Goal: Register for event/course

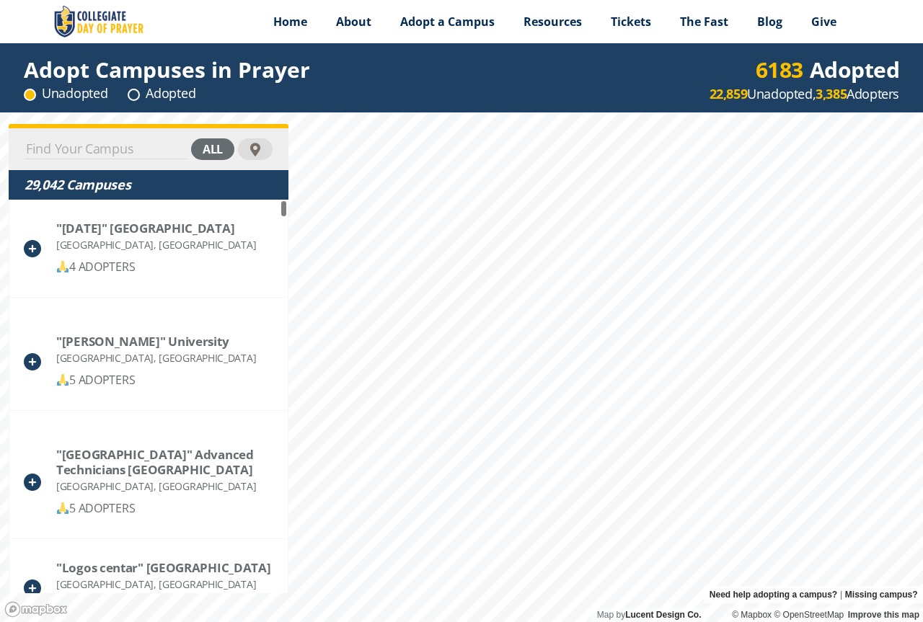
click at [131, 148] on input at bounding box center [106, 149] width 163 height 20
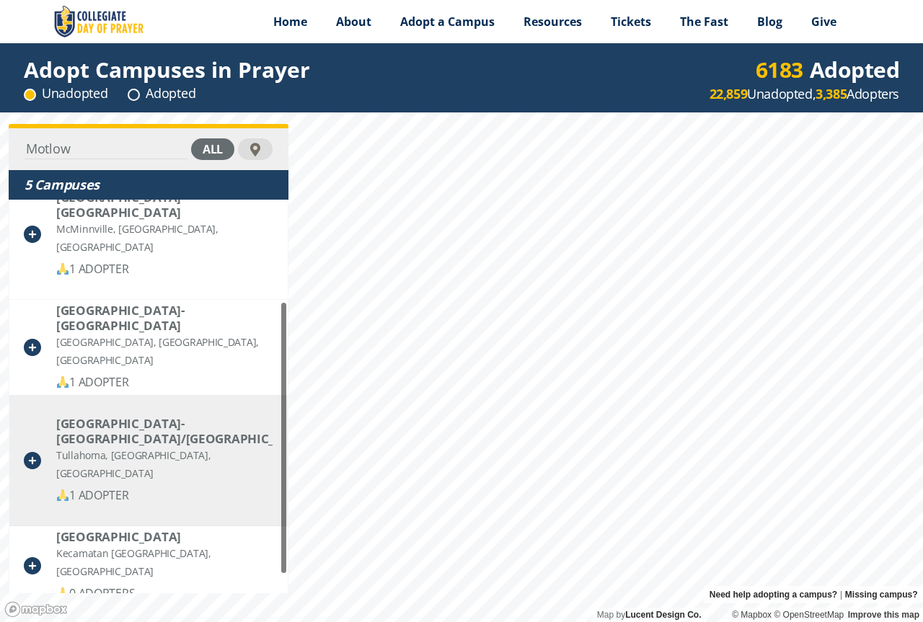
scroll to position [172, 0]
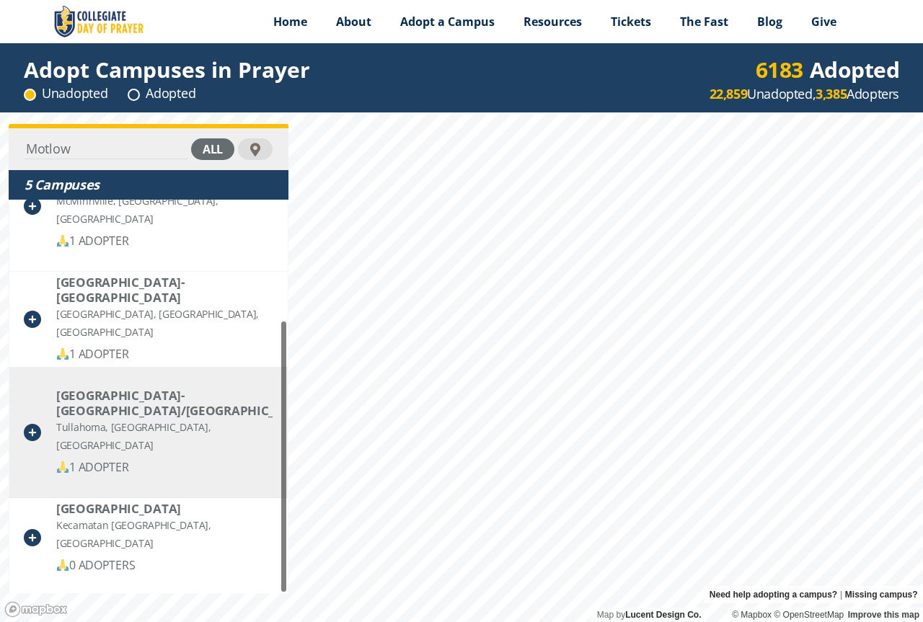
type input "Motlow"
click at [76, 390] on div "[GEOGRAPHIC_DATA]- [GEOGRAPHIC_DATA]/[GEOGRAPHIC_DATA]" at bounding box center [164, 403] width 216 height 30
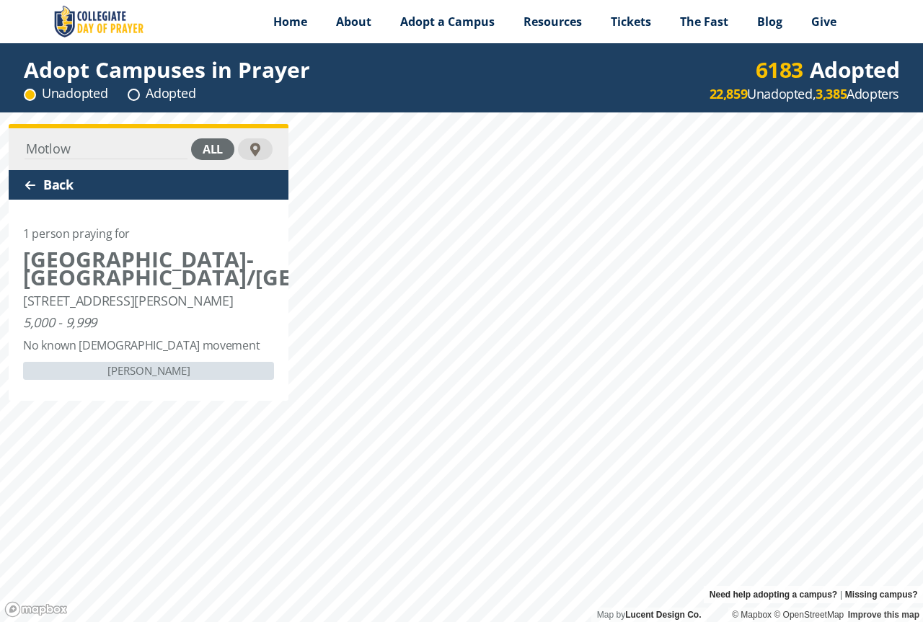
click at [486, 277] on icon at bounding box center [494, 268] width 17 height 17
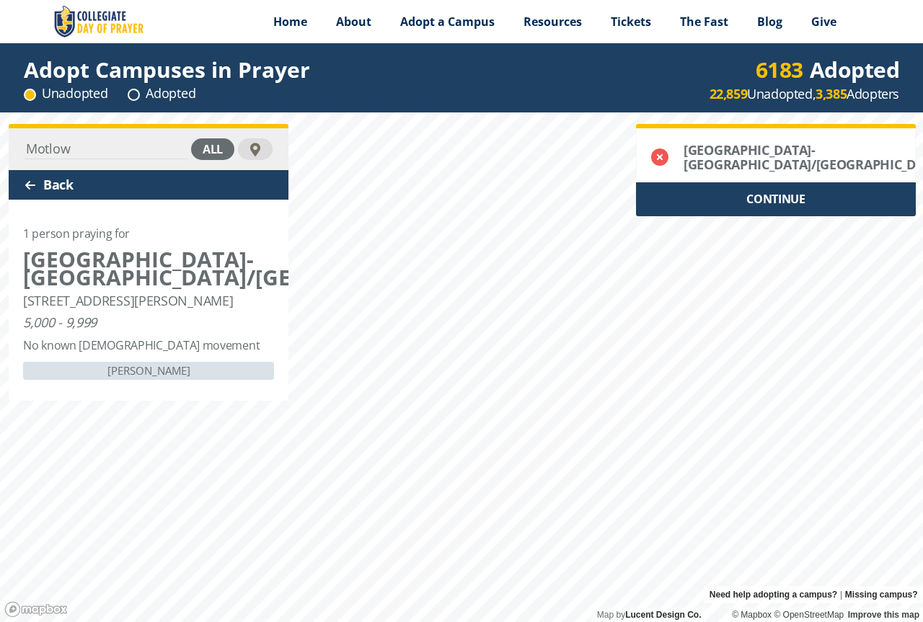
click at [777, 208] on div "CONTINUE" at bounding box center [776, 199] width 280 height 34
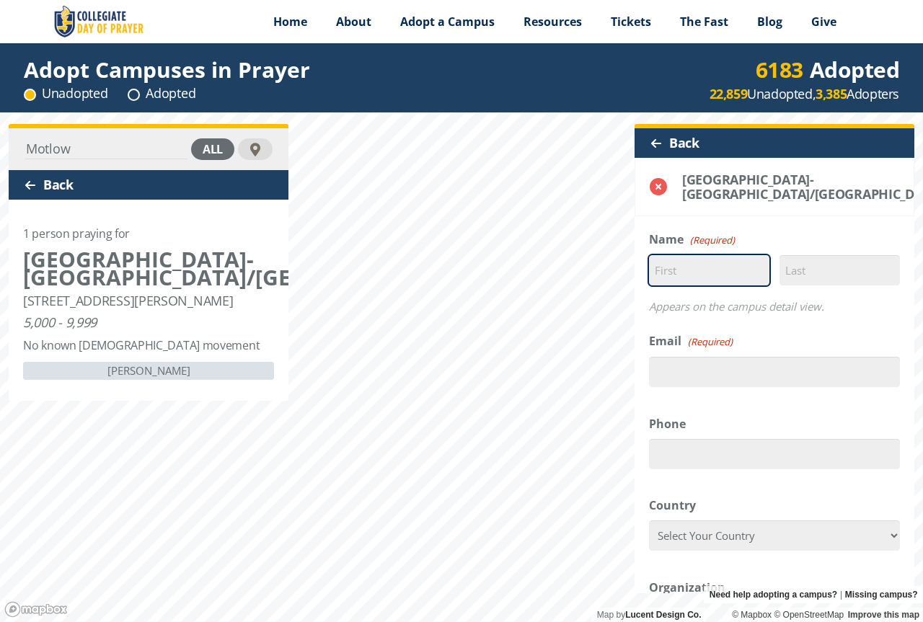
click at [693, 286] on input "First" at bounding box center [709, 270] width 120 height 30
type input "[PERSON_NAME]"
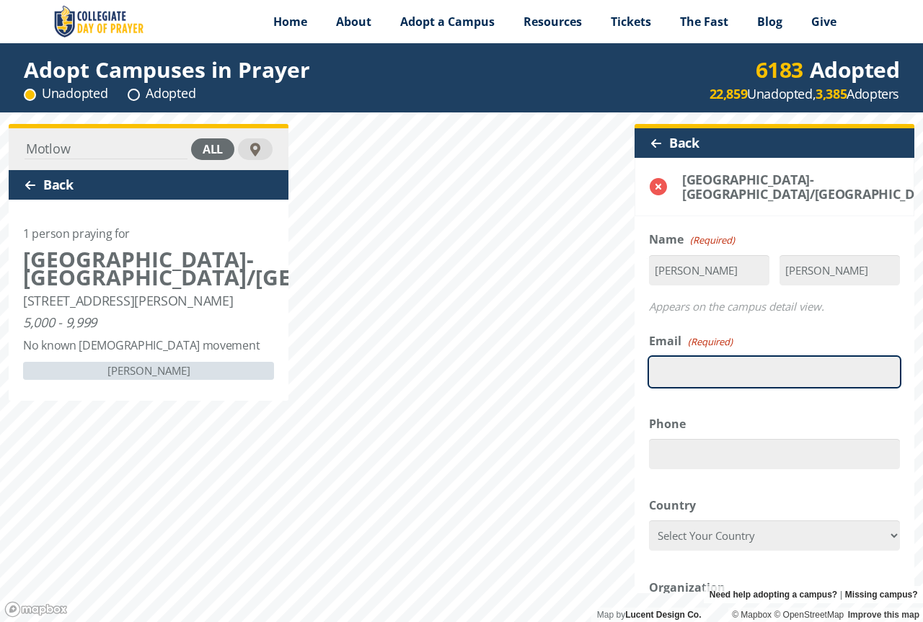
type input "[EMAIL_ADDRESS][DOMAIN_NAME]"
type input "19313120820"
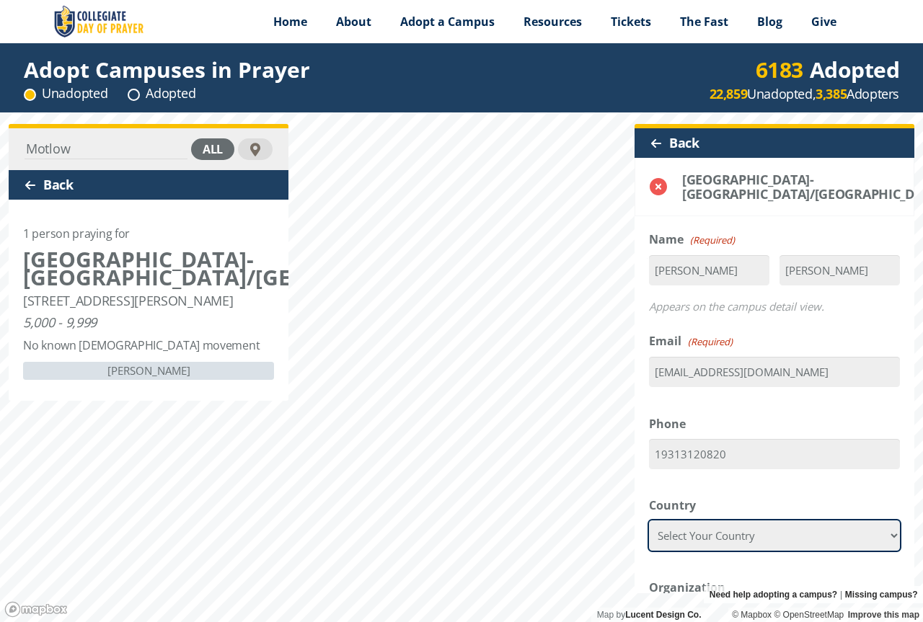
select select "[GEOGRAPHIC_DATA]"
type input "37110"
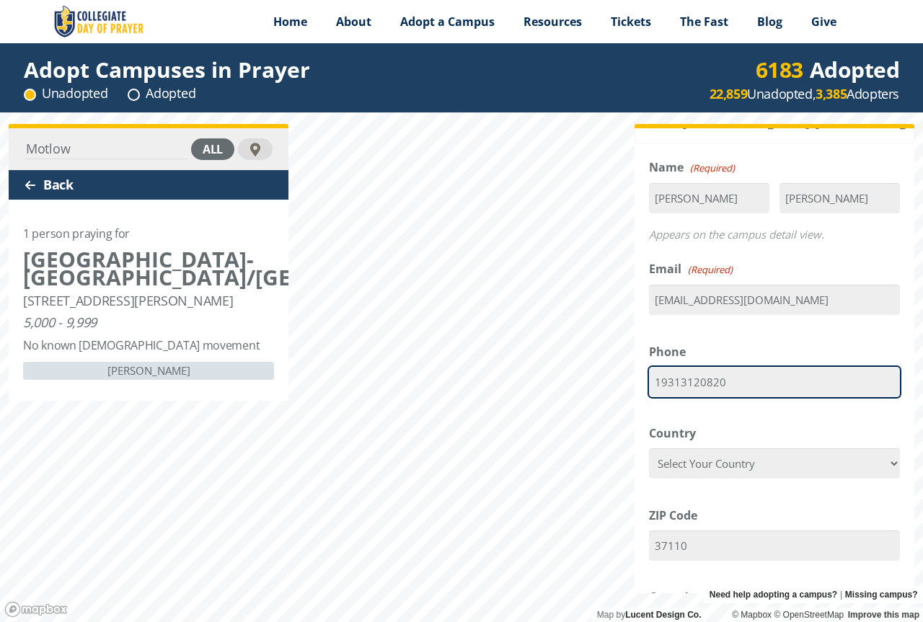
click at [658, 388] on input "19313120820" at bounding box center [774, 382] width 251 height 30
click at [664, 392] on input "19313120820" at bounding box center [774, 382] width 251 height 30
click at [674, 397] on input "9313120820" at bounding box center [774, 382] width 251 height 30
click at [697, 393] on input "931-3120820" at bounding box center [774, 382] width 251 height 30
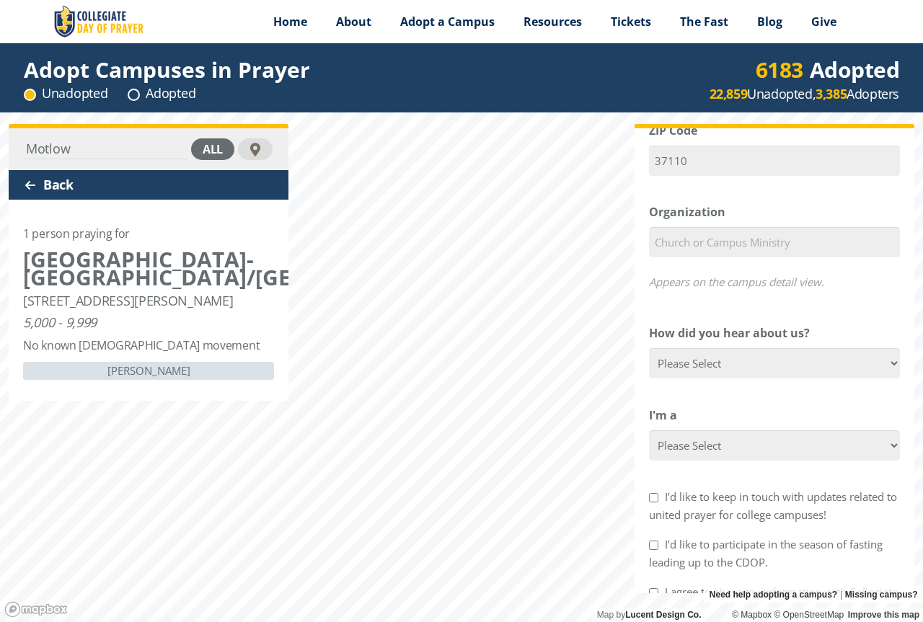
scroll to position [505, 0]
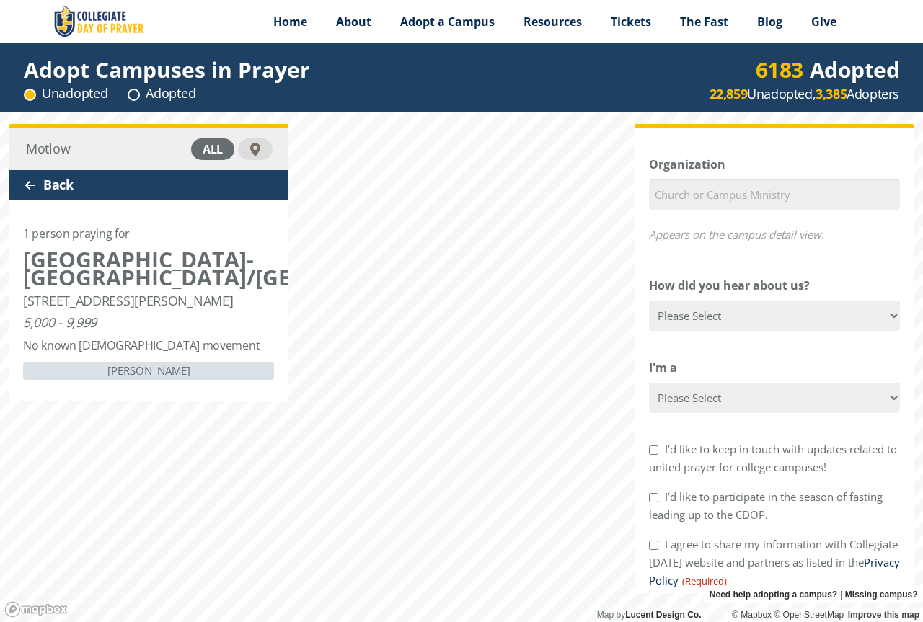
type input "931-312-0820"
click at [880, 325] on select "Please Select Google Facebook Instagram X YouTube Email [DEMOGRAPHIC_DATA] Anno…" at bounding box center [774, 316] width 251 height 30
select select "Google"
click at [649, 314] on select "Please Select Google Facebook Instagram X YouTube Email [DEMOGRAPHIC_DATA] Anno…" at bounding box center [774, 316] width 251 height 30
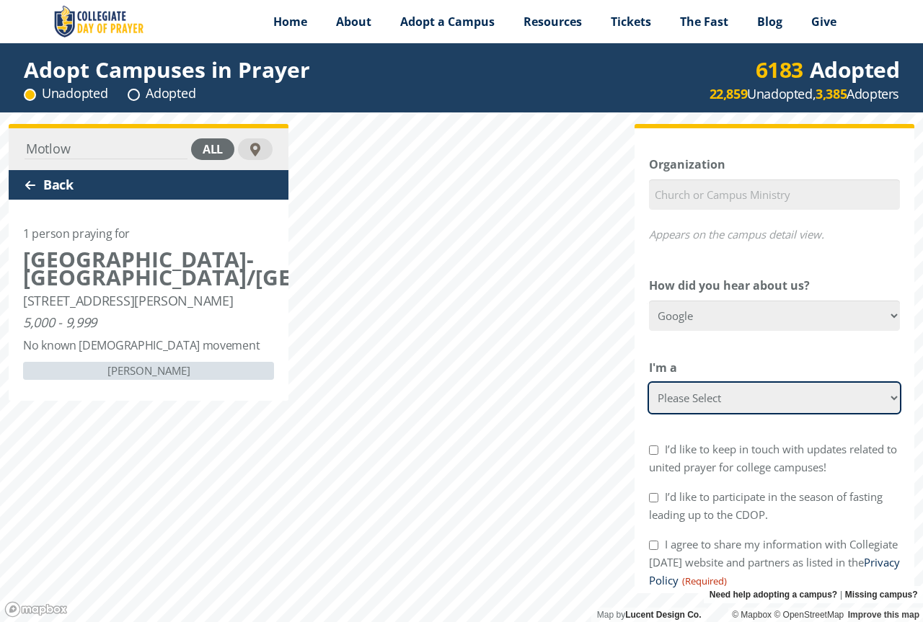
click at [882, 413] on select "Please Select College Student Campus Minister Faculty Member [DEMOGRAPHIC_DATA]…" at bounding box center [774, 398] width 251 height 30
select select "[DEMOGRAPHIC_DATA] Member"
click at [649, 395] on select "Please Select College Student Campus Minister Faculty Member [DEMOGRAPHIC_DATA]…" at bounding box center [774, 398] width 251 height 30
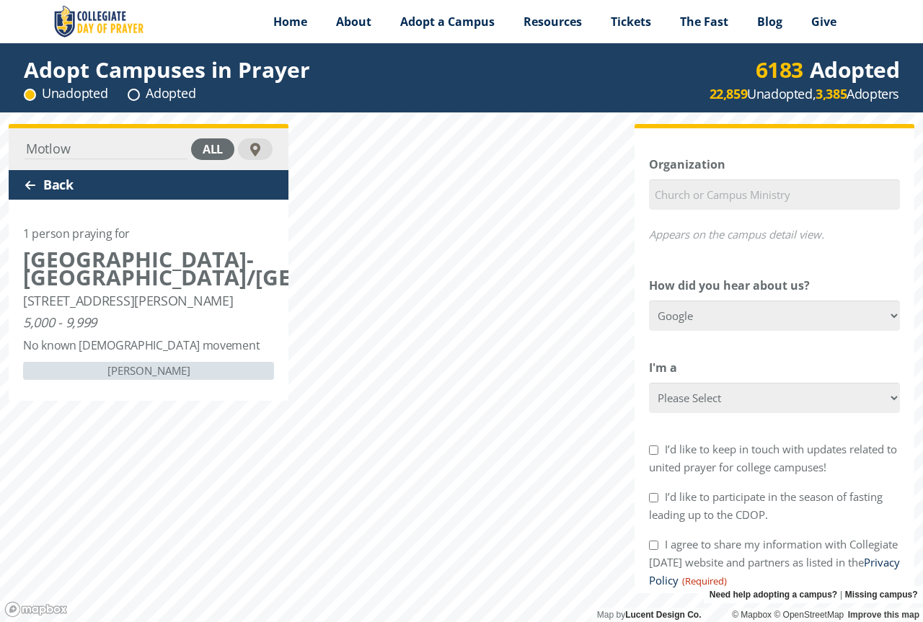
click at [649, 455] on input "I’d like to keep in touch with updates related to united prayer for college cam…" at bounding box center [653, 450] width 9 height 9
checkbox input "true"
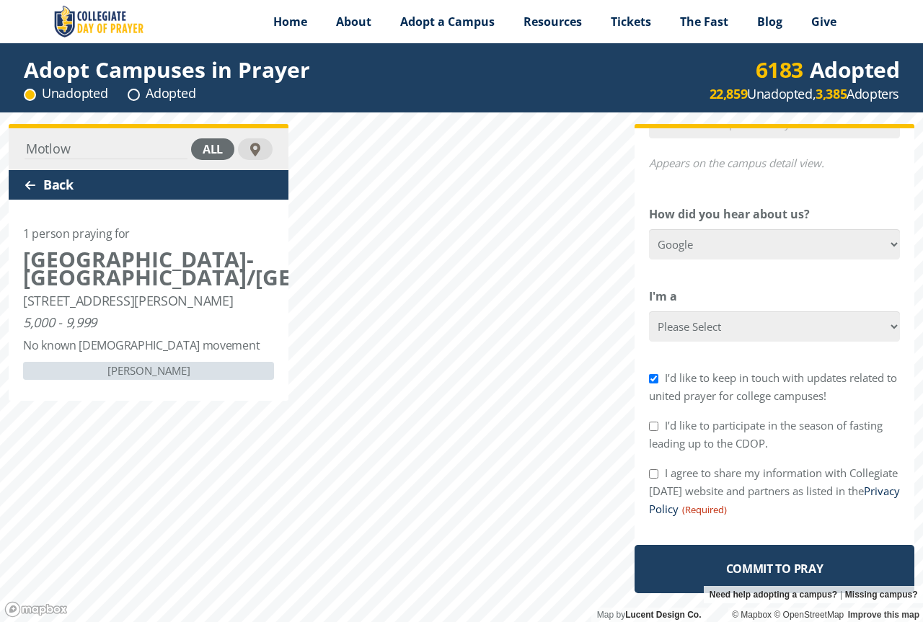
scroll to position [588, 0]
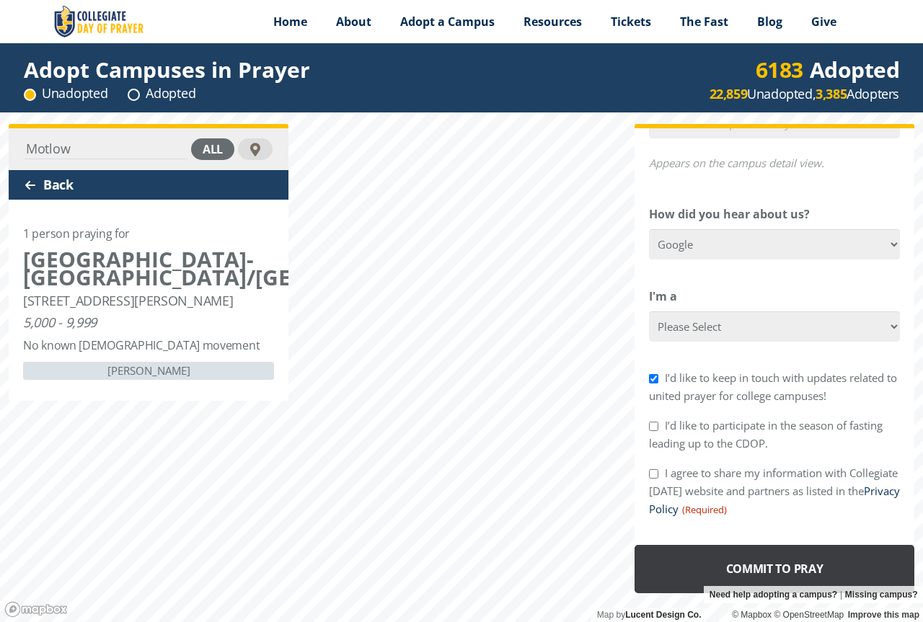
click at [762, 561] on input "Commit to Pray" at bounding box center [775, 569] width 280 height 48
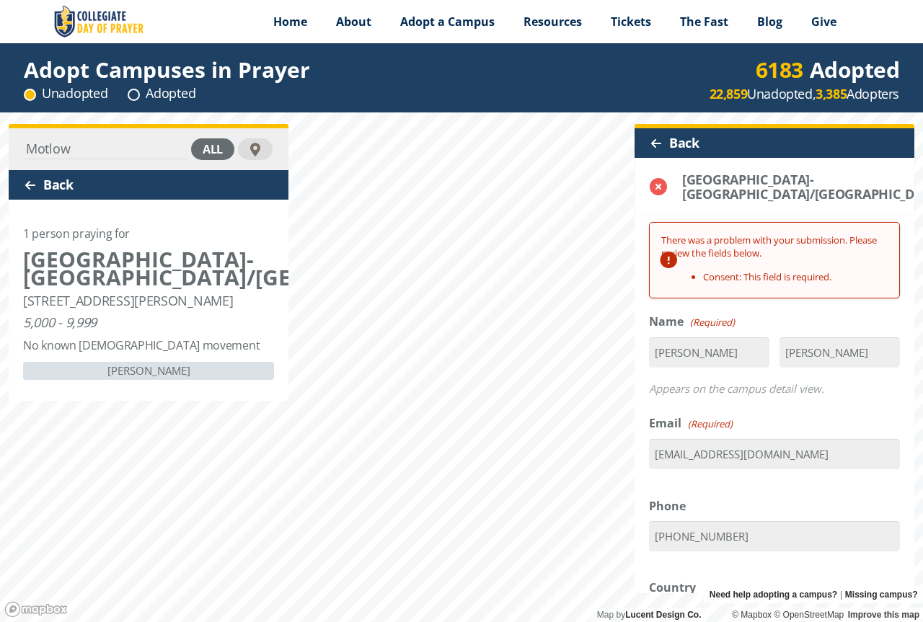
scroll to position [0, 0]
click at [759, 356] on fieldset "Name (Required) Mary First Eslick Last Appears on the campus detail view." at bounding box center [774, 358] width 251 height 90
click at [672, 368] on input "[PERSON_NAME]" at bounding box center [709, 353] width 120 height 30
click at [800, 368] on input "[PERSON_NAME]" at bounding box center [840, 353] width 120 height 30
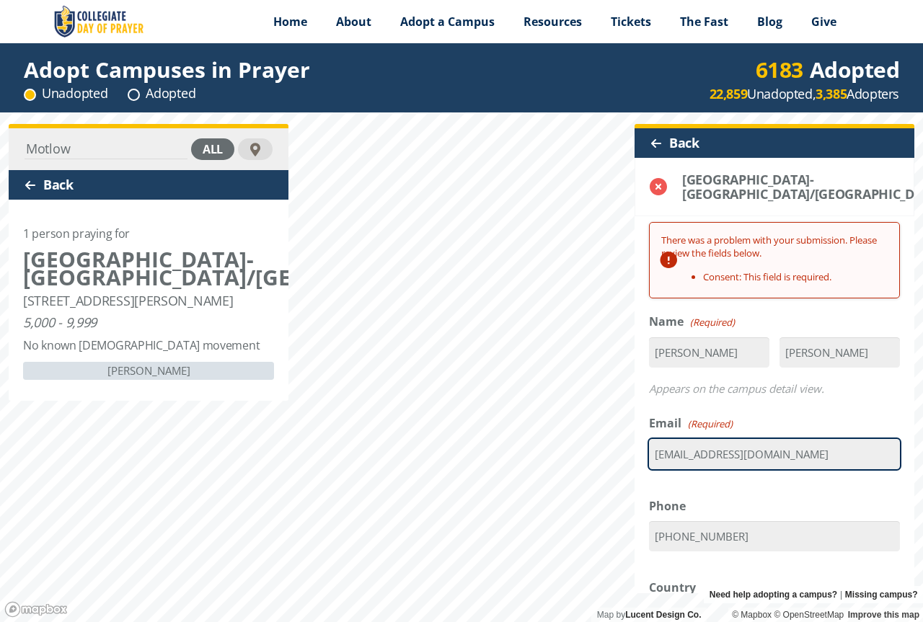
click at [724, 470] on input "[EMAIL_ADDRESS][DOMAIN_NAME]" at bounding box center [774, 454] width 251 height 30
click at [792, 470] on input "[EMAIL_ADDRESS][DOMAIN_NAME]" at bounding box center [774, 454] width 251 height 30
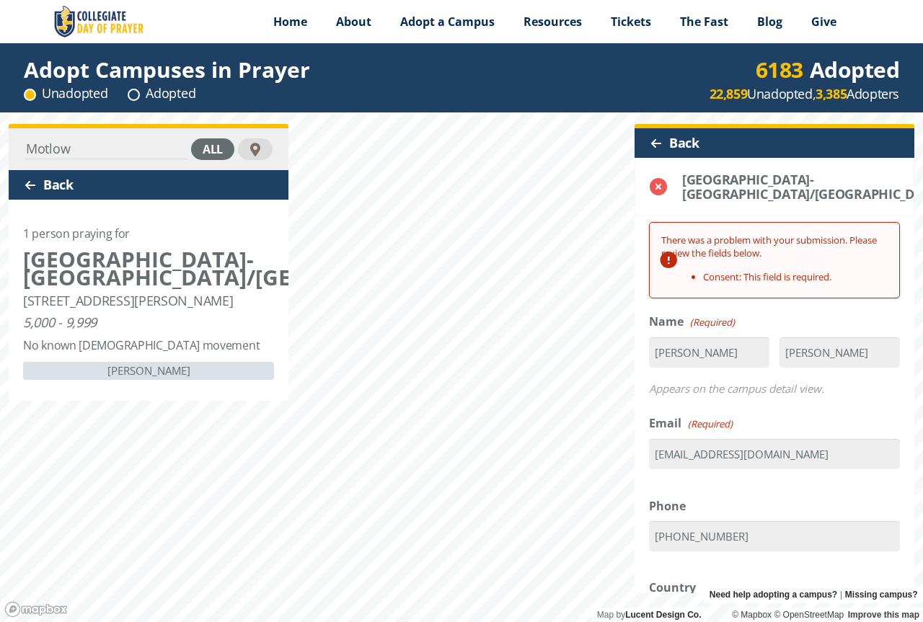
click at [746, 356] on fieldset "Name (Required) Mary First Eslick Last Appears on the campus detail view." at bounding box center [774, 358] width 251 height 90
click at [735, 368] on input "[PERSON_NAME]" at bounding box center [709, 353] width 120 height 30
click at [814, 368] on input "[PERSON_NAME]" at bounding box center [840, 353] width 120 height 30
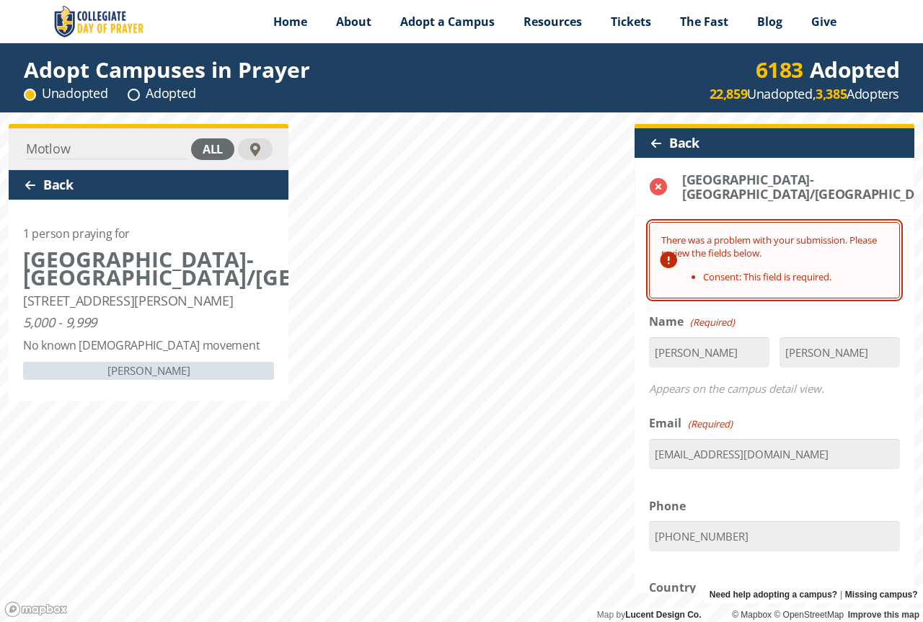
click at [670, 284] on span at bounding box center [668, 260] width 20 height 75
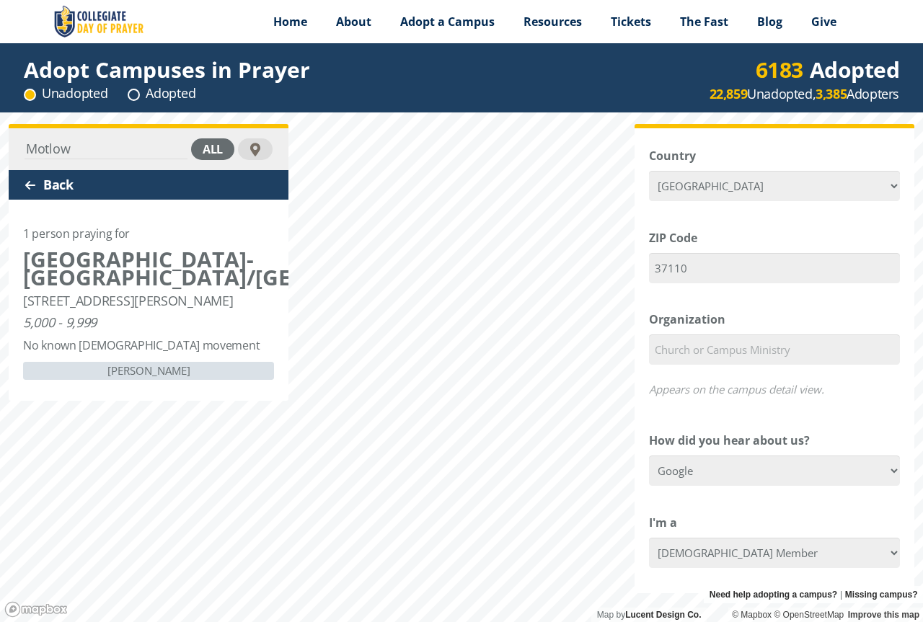
scroll to position [433, 0]
click at [806, 352] on div "Organization Appears on the campus detail view." at bounding box center [774, 357] width 251 height 94
click at [673, 328] on label "Organization" at bounding box center [687, 319] width 76 height 18
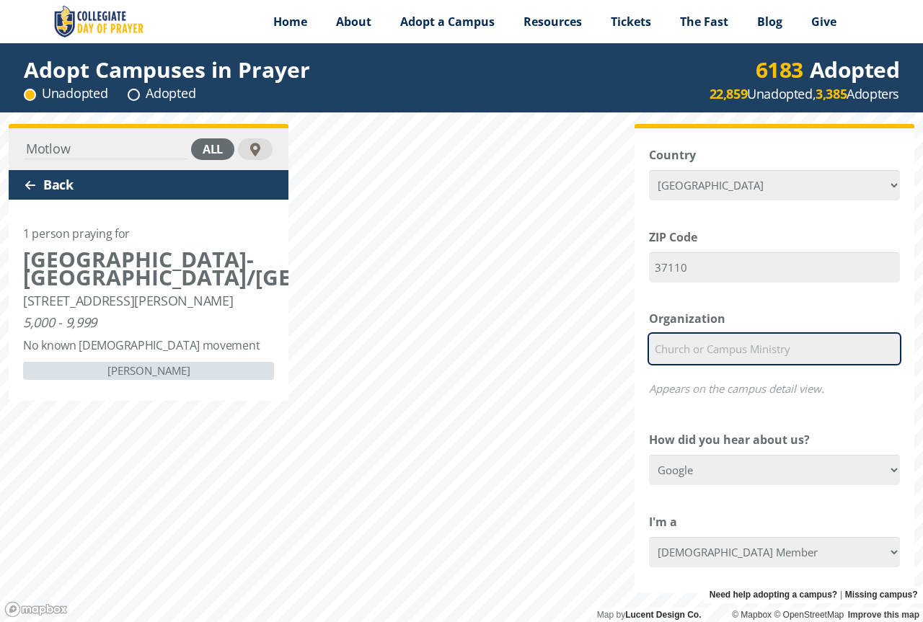
click at [673, 350] on input "Organization" at bounding box center [774, 349] width 251 height 30
click at [684, 364] on input "Organization" at bounding box center [774, 349] width 251 height 30
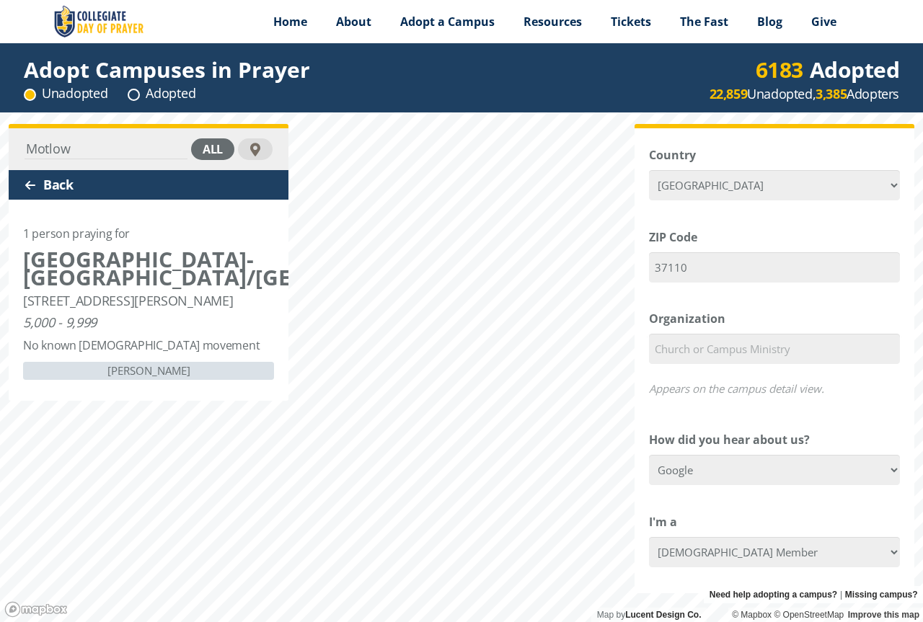
click at [832, 404] on div "Appears on the campus detail view." at bounding box center [774, 387] width 251 height 33
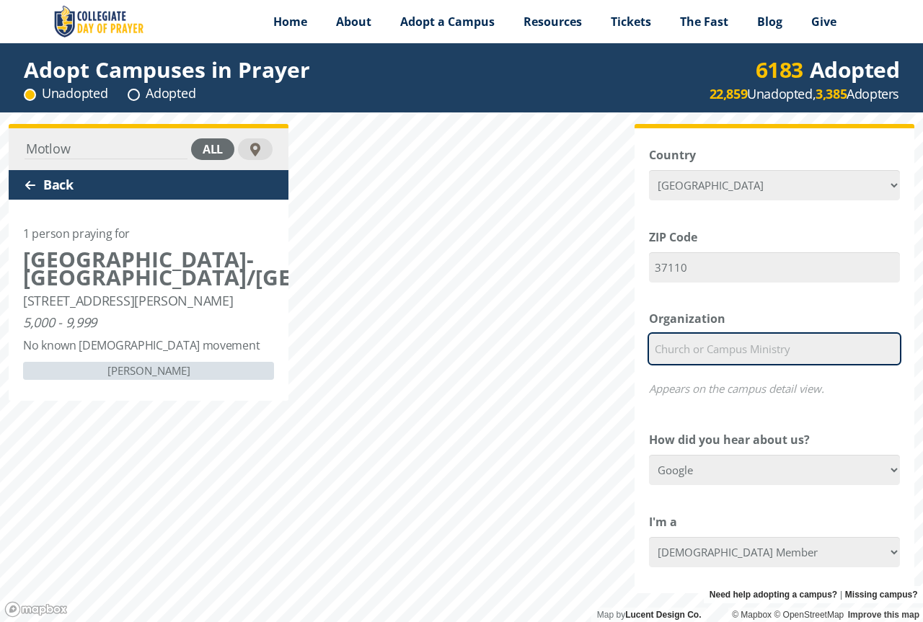
click at [663, 364] on input "Organization" at bounding box center [774, 349] width 251 height 30
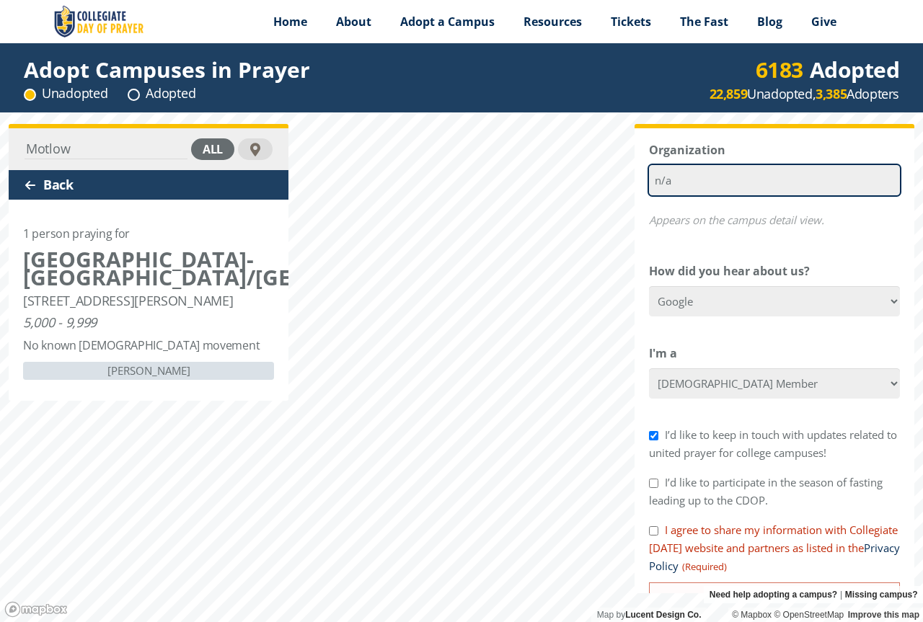
scroll to position [649, 0]
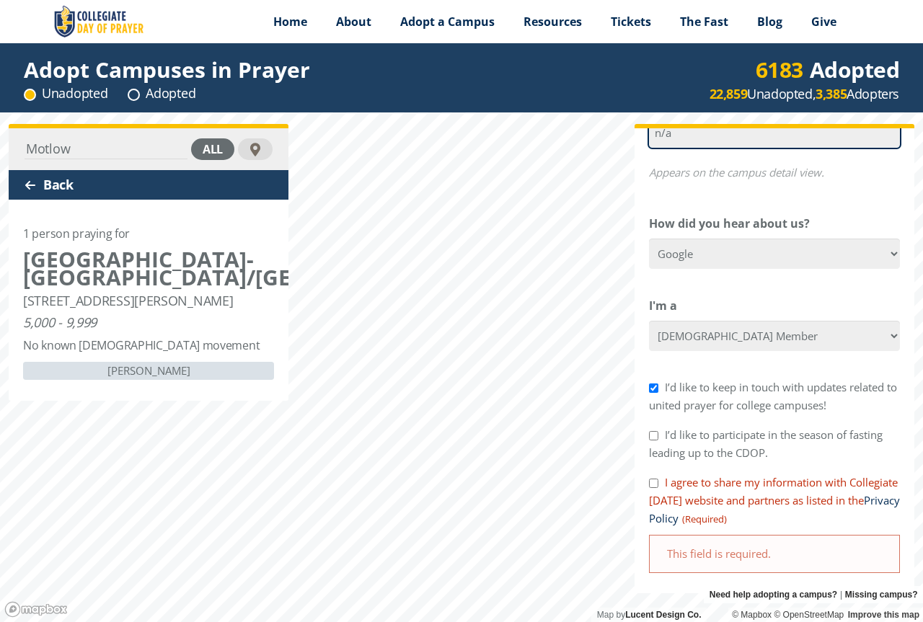
type input "n/a"
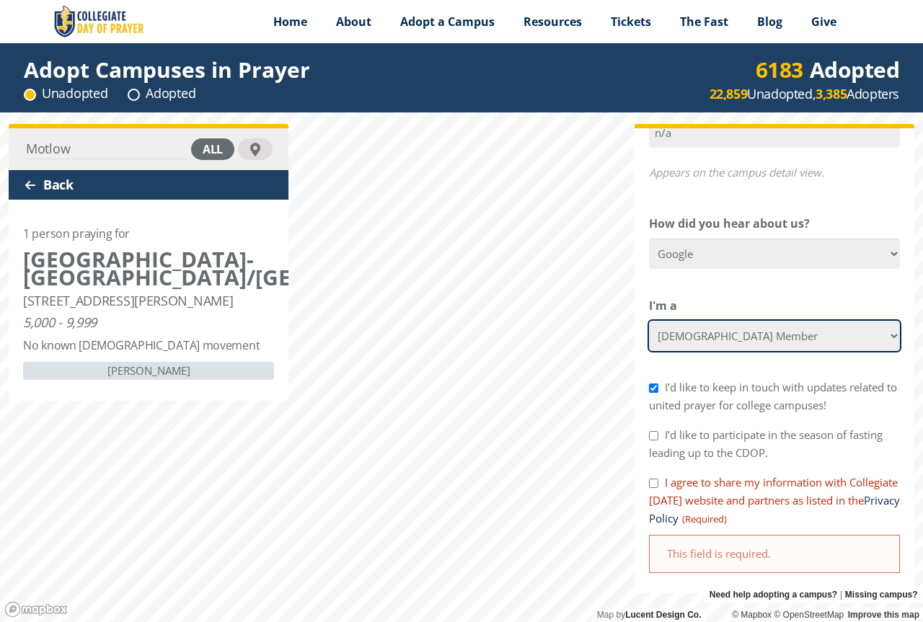
click at [882, 351] on select "Please Select College Student Campus Minister Faculty Member [DEMOGRAPHIC_DATA]…" at bounding box center [774, 336] width 251 height 30
click at [821, 351] on select "Please Select College Student Campus Minister Faculty Member [DEMOGRAPHIC_DATA]…" at bounding box center [774, 336] width 251 height 30
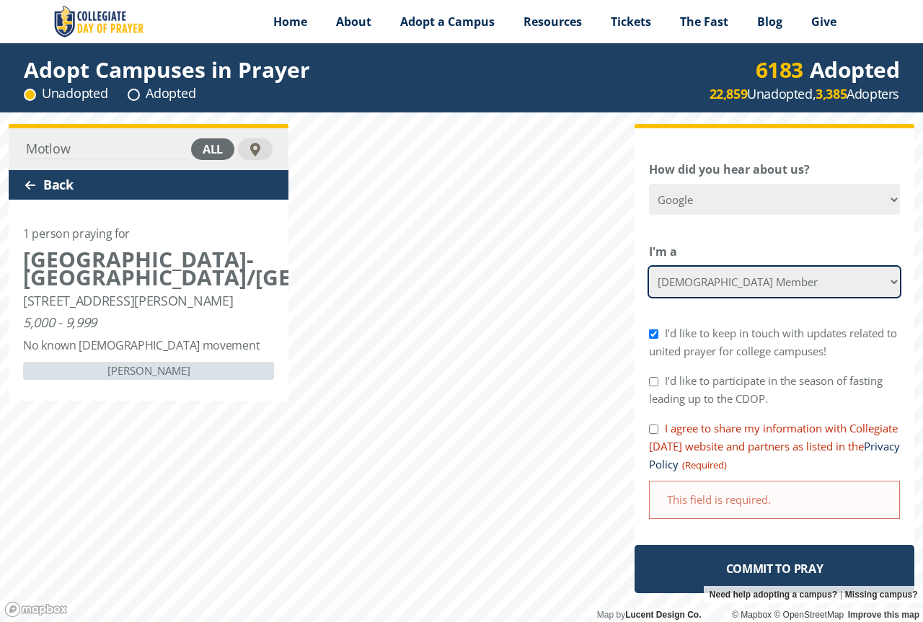
scroll to position [728, 0]
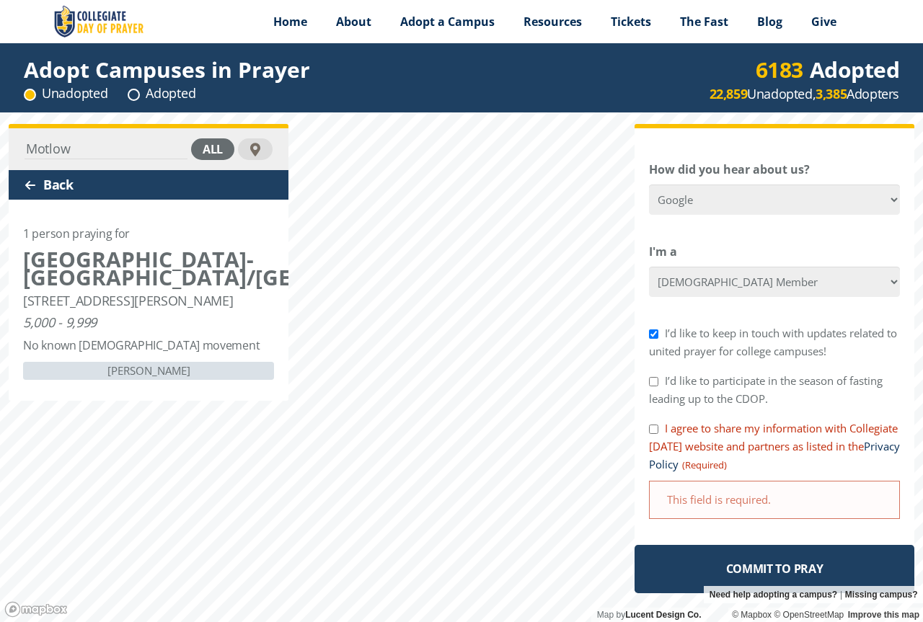
click at [654, 429] on input "I agree to share my information with Collegiate [DATE] website and partners as …" at bounding box center [653, 429] width 9 height 9
click at [827, 489] on div "This field is required." at bounding box center [774, 500] width 251 height 38
click at [710, 505] on div "This field is required." at bounding box center [774, 500] width 251 height 38
click at [727, 464] on span "(Required)" at bounding box center [704, 466] width 46 height 18
click at [658, 434] on input "I agree to share my information with Collegiate [DATE] website and partners as …" at bounding box center [653, 429] width 9 height 9
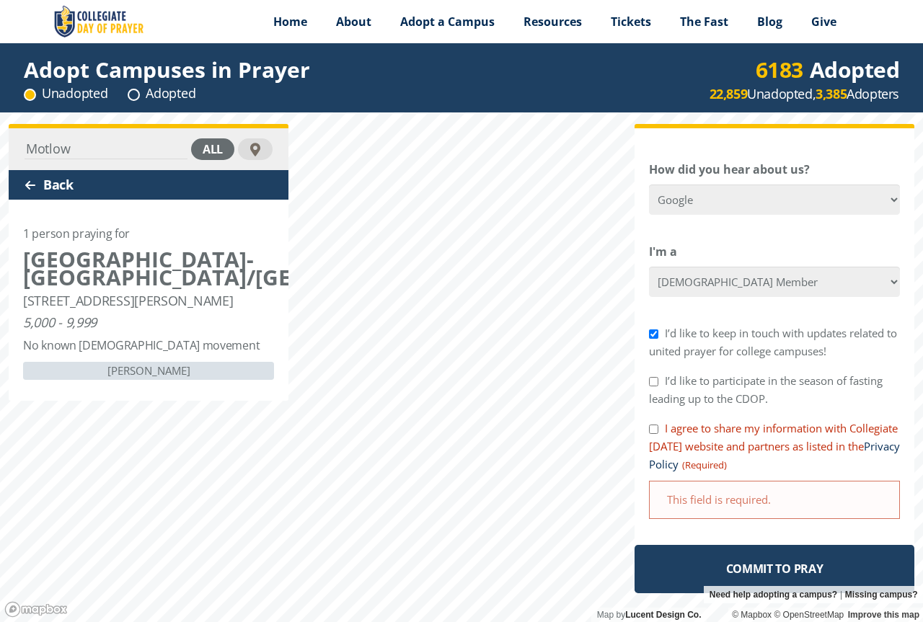
click at [651, 436] on div "I agree to share my information with Collegiate [DATE] website and partners as …" at bounding box center [774, 447] width 251 height 55
click at [657, 432] on input "I agree to share my information with Collegiate [DATE] website and partners as …" at bounding box center [653, 429] width 9 height 9
checkbox input "true"
click at [751, 466] on link "Privacy Policy" at bounding box center [774, 455] width 251 height 32
click at [765, 493] on div "This field is required." at bounding box center [774, 500] width 251 height 38
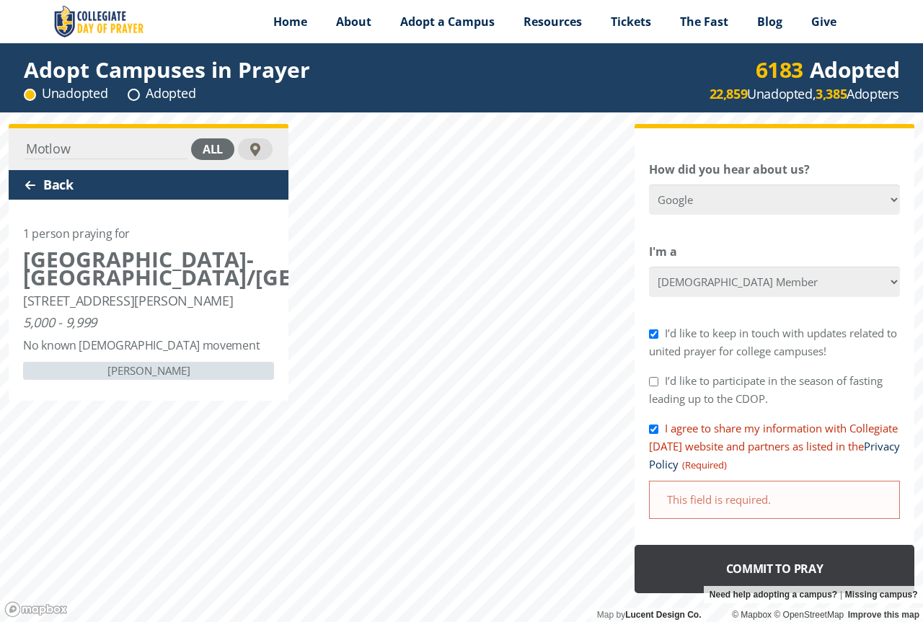
click at [795, 564] on input "Commit to Pray" at bounding box center [775, 569] width 280 height 48
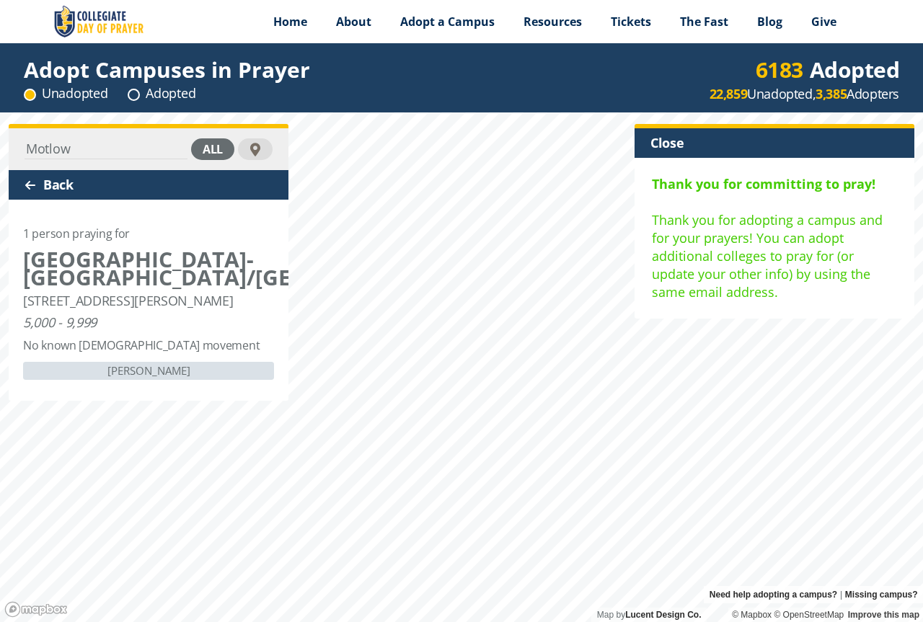
scroll to position [6, 6]
click at [223, 140] on div "all" at bounding box center [212, 149] width 43 height 22
click at [92, 140] on input "Motlow" at bounding box center [90, 149] width 130 height 20
click at [106, 142] on input "Motlow" at bounding box center [90, 149] width 130 height 20
click at [18, 182] on div "Back" at bounding box center [149, 185] width 280 height 30
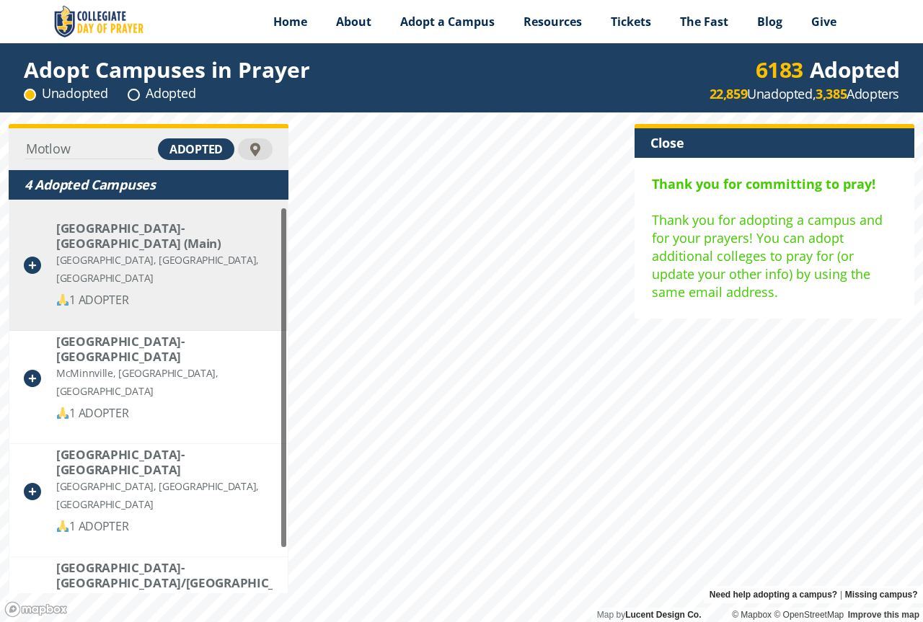
scroll to position [59, 0]
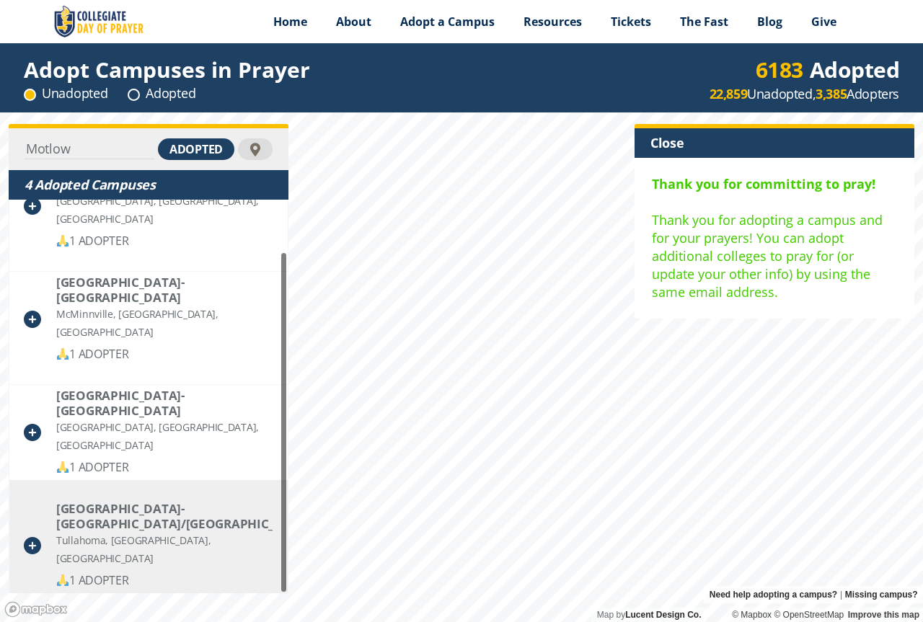
click at [32, 537] on icon at bounding box center [32, 545] width 17 height 17
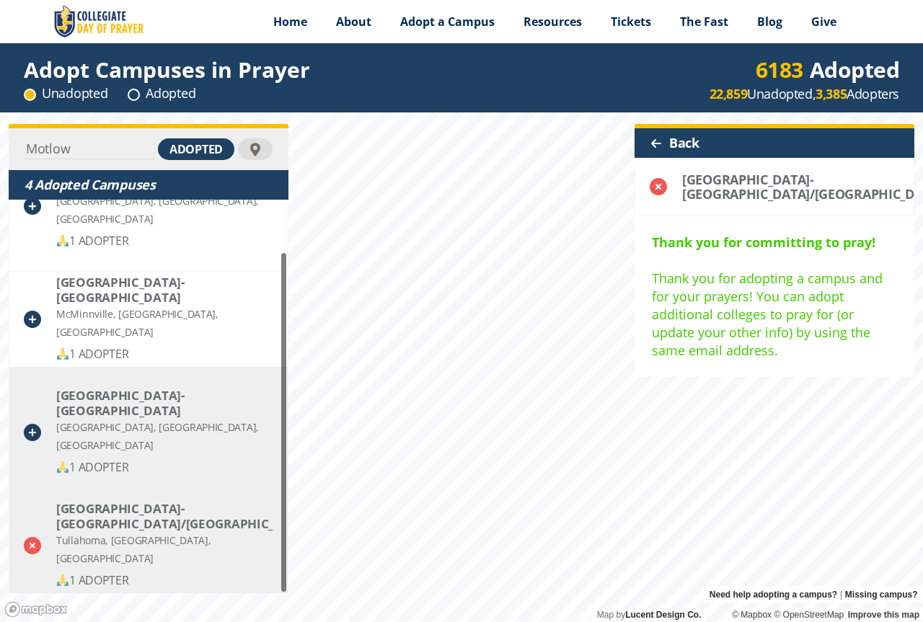
click at [35, 424] on icon at bounding box center [32, 432] width 17 height 17
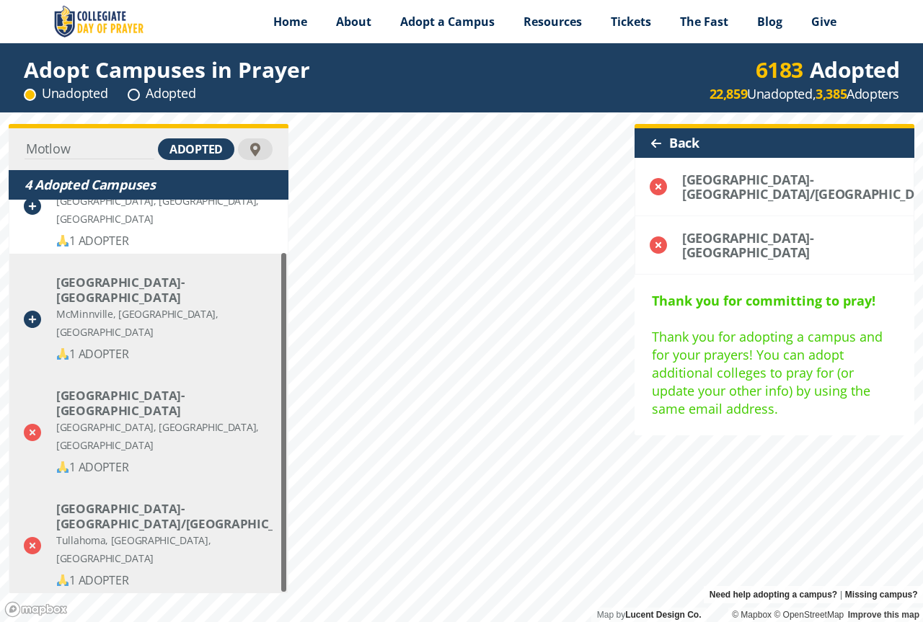
click at [27, 311] on icon at bounding box center [32, 319] width 17 height 17
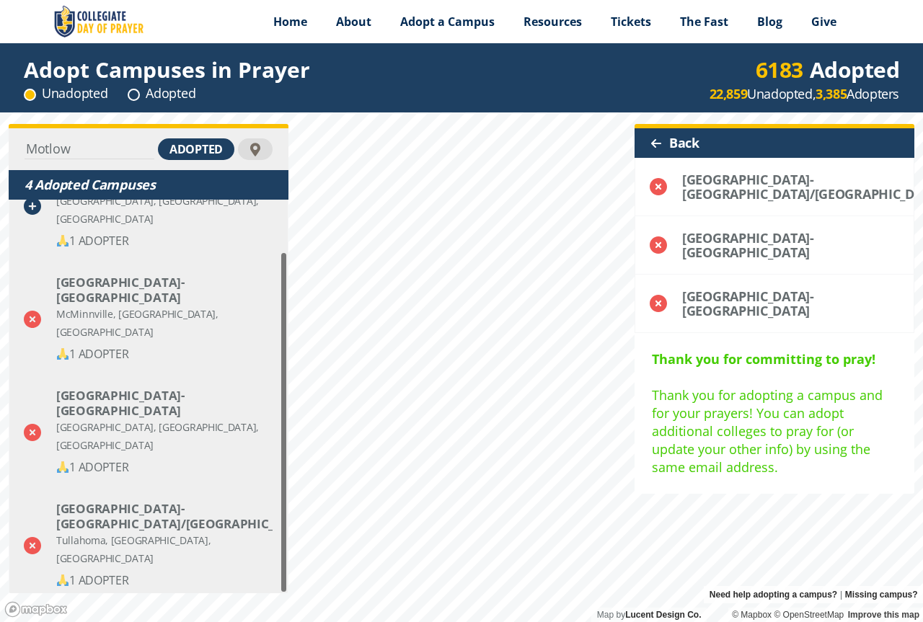
click at [30, 203] on icon at bounding box center [32, 206] width 17 height 17
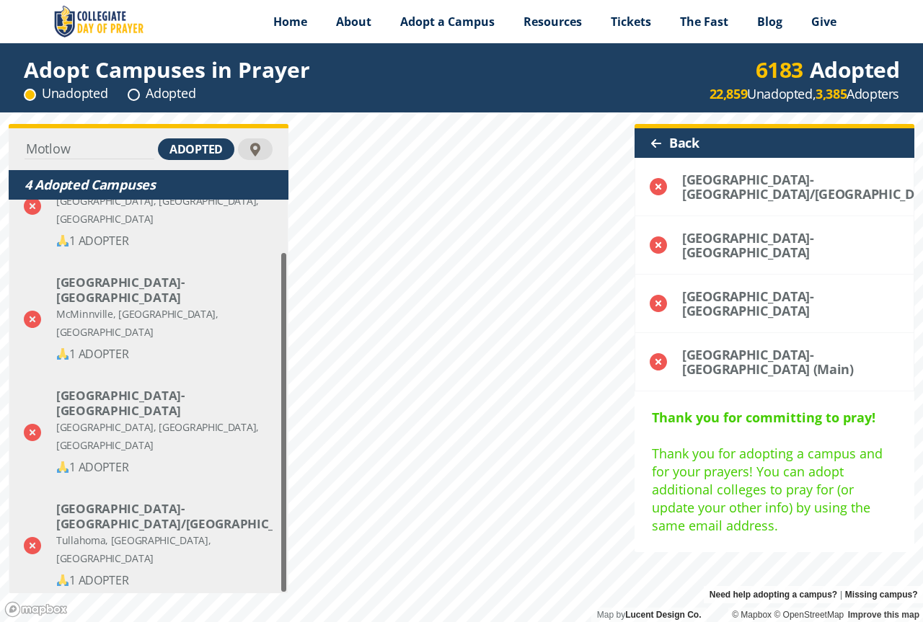
click at [656, 144] on div at bounding box center [657, 144] width 12 height 12
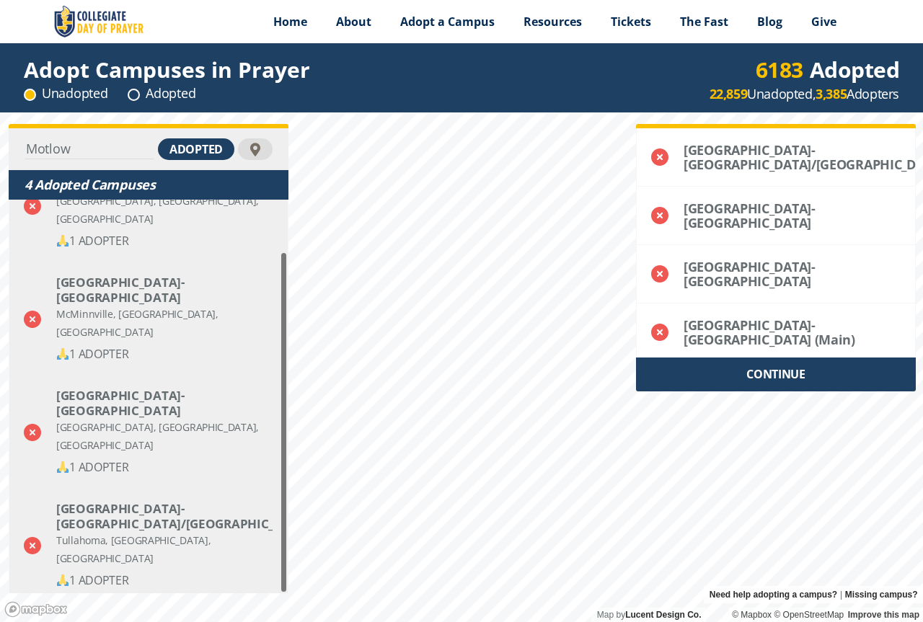
click at [808, 392] on div "CONTINUE" at bounding box center [776, 375] width 280 height 34
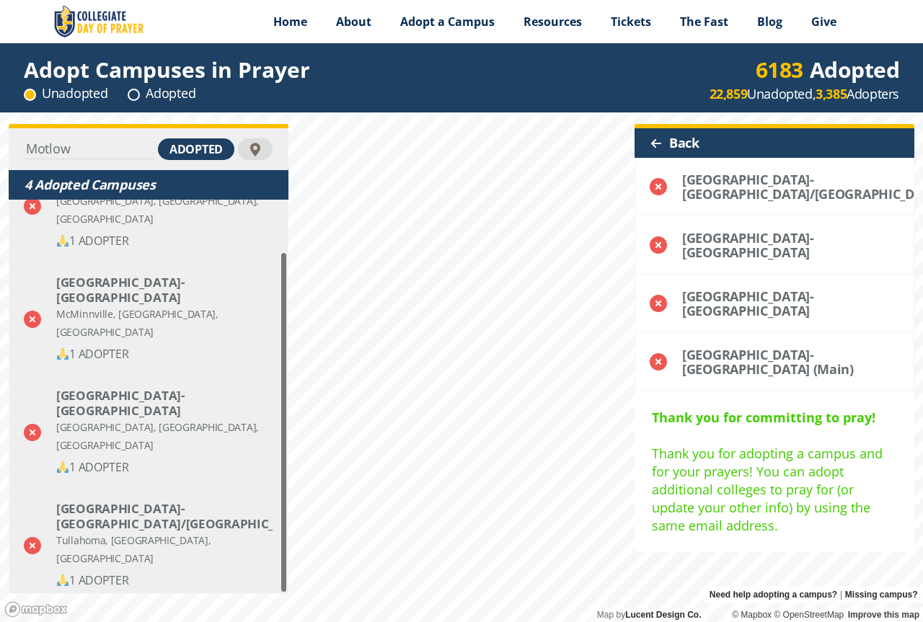
click at [677, 141] on div "Back" at bounding box center [775, 143] width 280 height 30
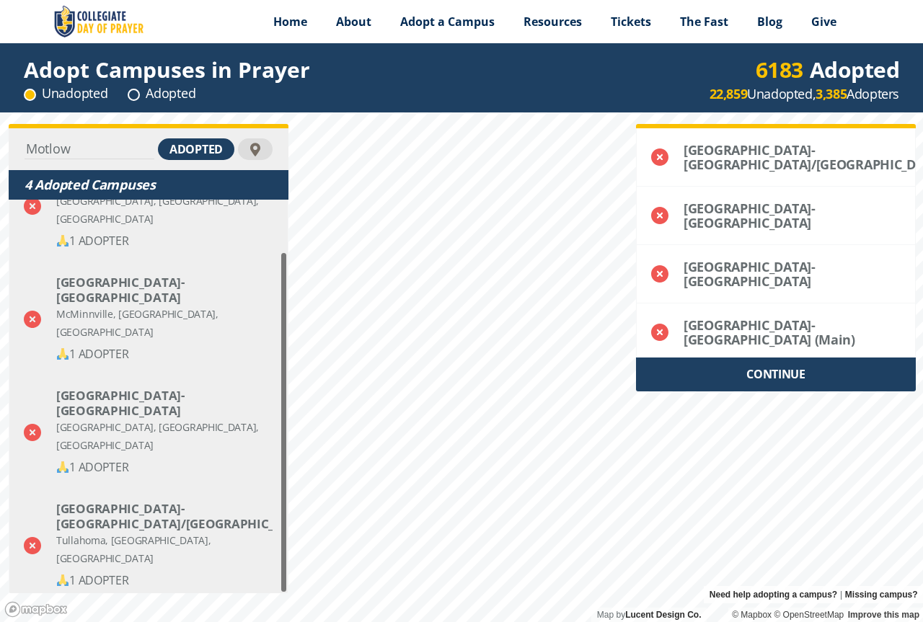
click at [132, 95] on circle at bounding box center [133, 94] width 11 height 11
click at [137, 89] on circle at bounding box center [133, 94] width 11 height 11
click at [160, 89] on div "Adopted" at bounding box center [162, 93] width 68 height 18
click at [24, 89] on icon at bounding box center [30, 95] width 12 height 12
click at [103, 300] on div "[GEOGRAPHIC_DATA]- [GEOGRAPHIC_DATA]" at bounding box center [164, 290] width 216 height 30
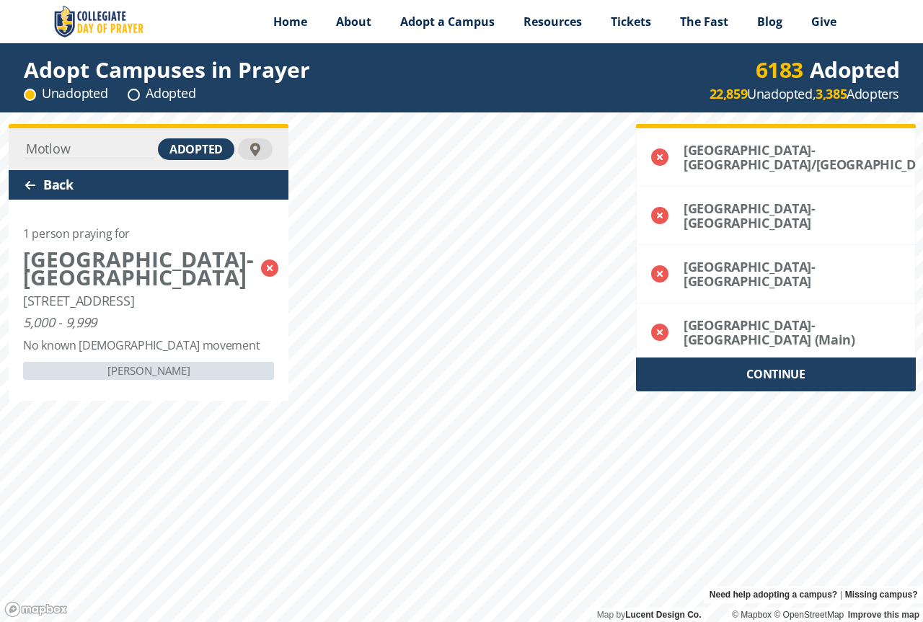
click at [811, 392] on div "CONTINUE" at bounding box center [776, 375] width 280 height 34
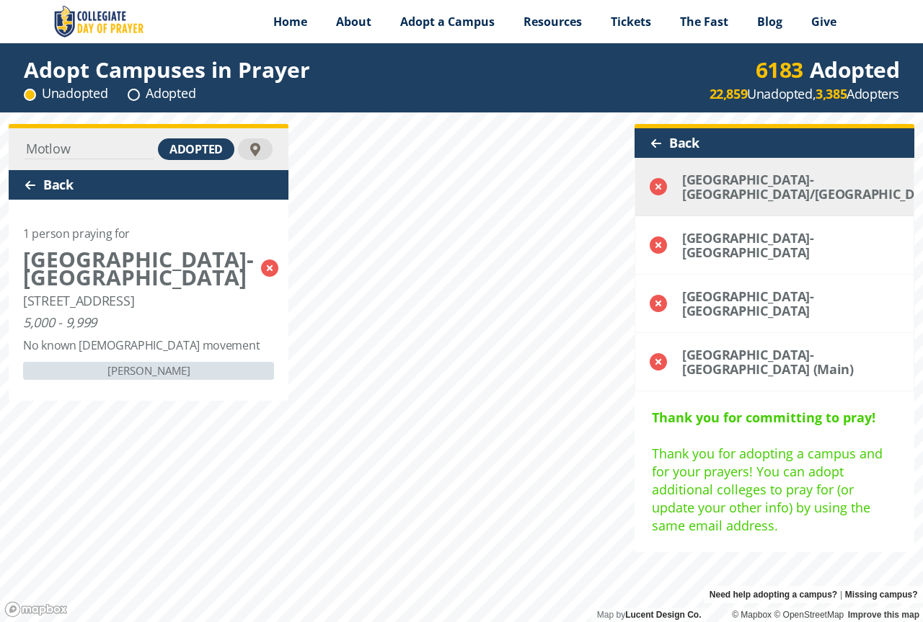
click at [655, 193] on icon at bounding box center [658, 186] width 17 height 17
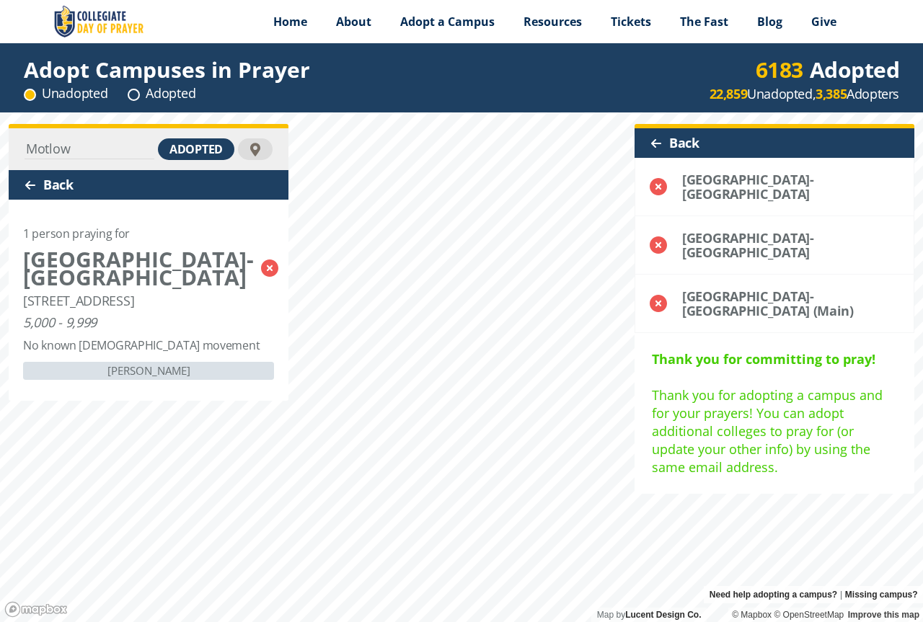
click at [655, 193] on icon at bounding box center [658, 186] width 17 height 17
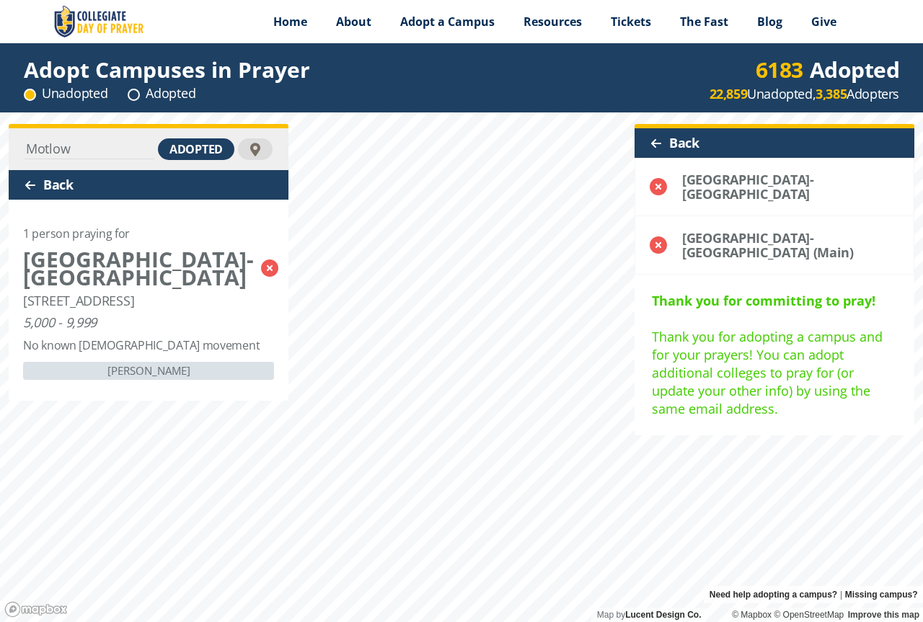
click at [655, 193] on icon at bounding box center [658, 186] width 17 height 17
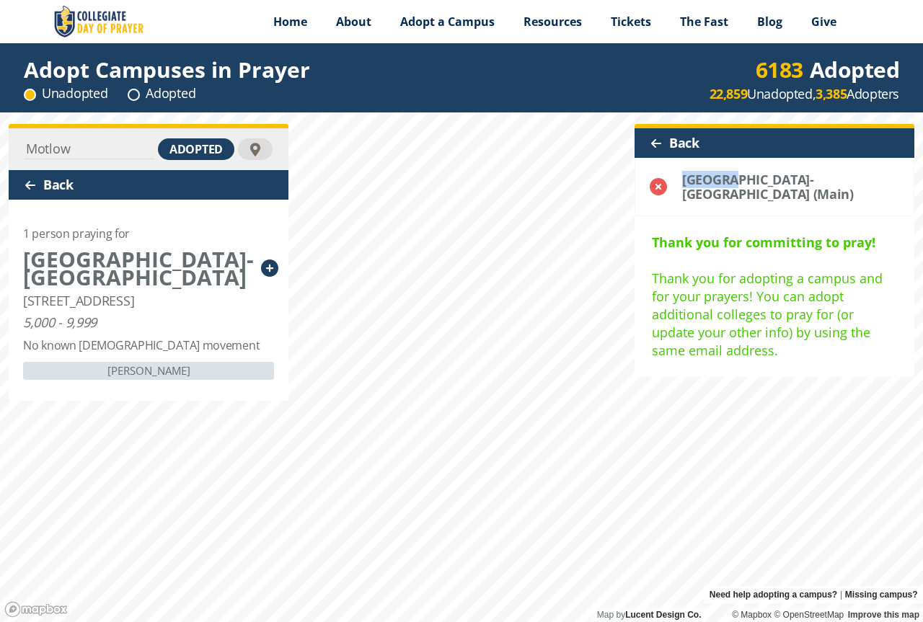
click at [655, 193] on icon at bounding box center [658, 186] width 17 height 17
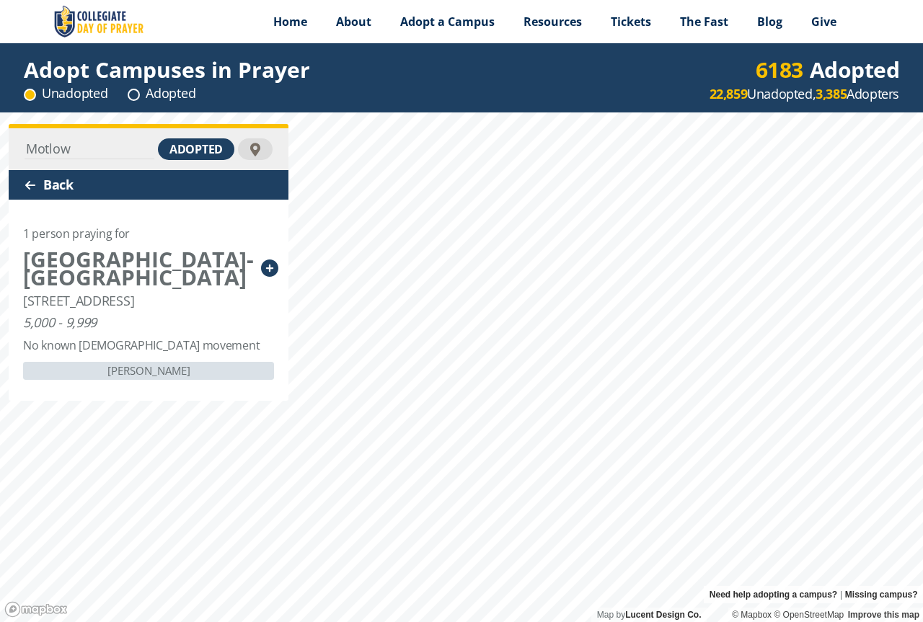
click at [39, 146] on input "Motlow" at bounding box center [90, 149] width 130 height 20
click at [24, 183] on div "Back" at bounding box center [149, 185] width 280 height 30
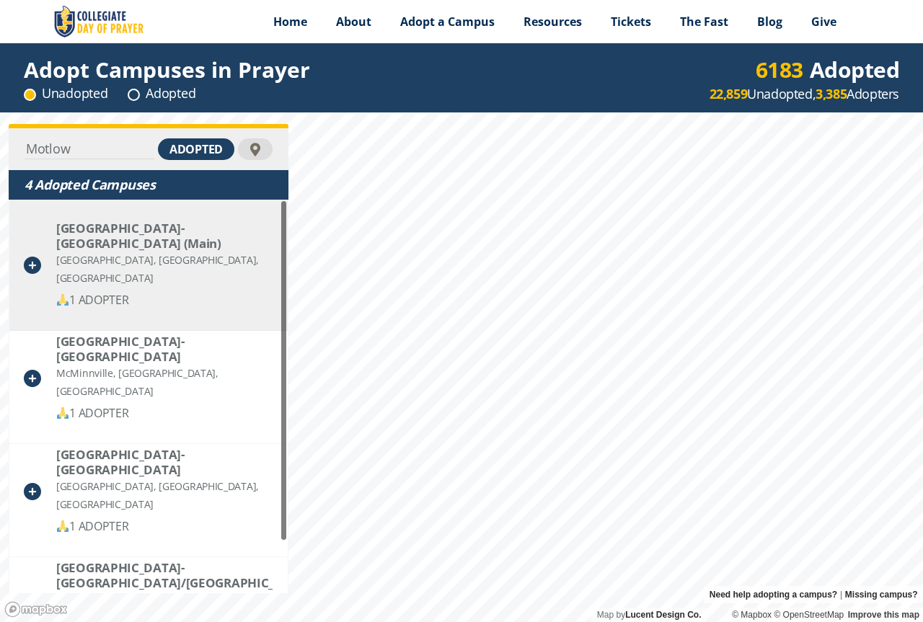
click at [115, 291] on div "1 ADOPTER" at bounding box center [164, 300] width 217 height 18
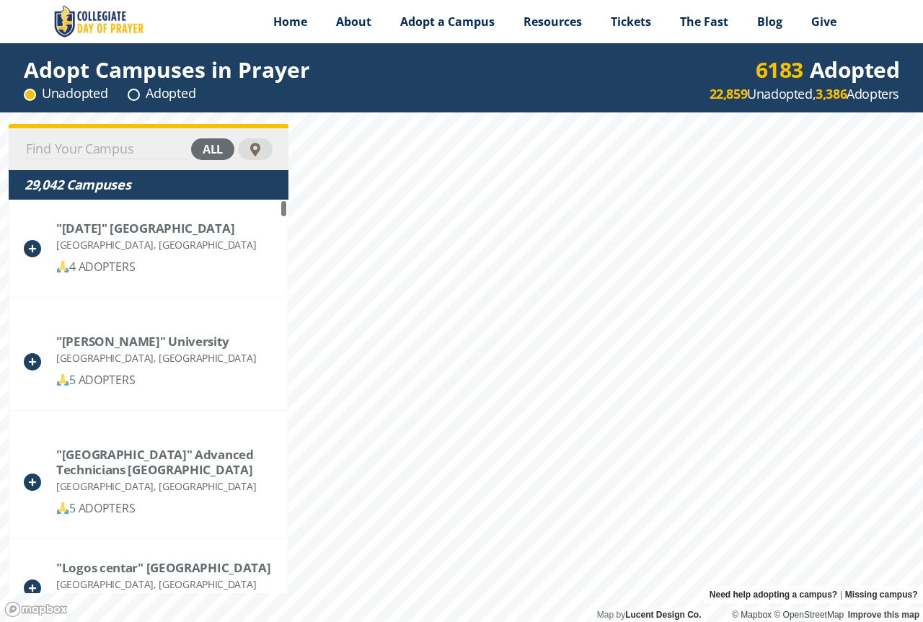
click at [117, 136] on div "all" at bounding box center [149, 149] width 280 height 42
click at [151, 144] on input at bounding box center [106, 149] width 163 height 20
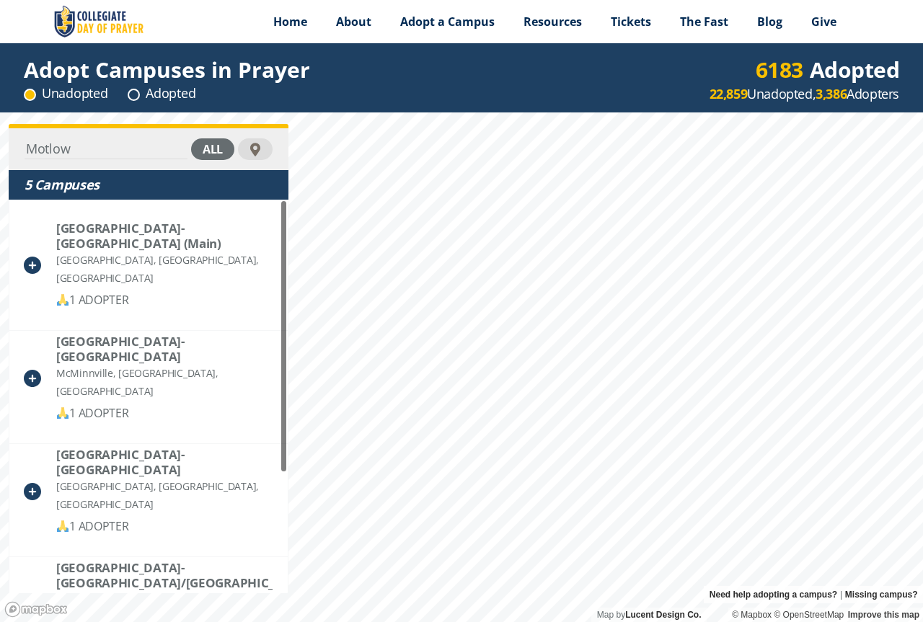
type input "Motlow"
click at [213, 146] on div "all" at bounding box center [212, 149] width 43 height 22
click at [136, 93] on circle at bounding box center [133, 94] width 11 height 11
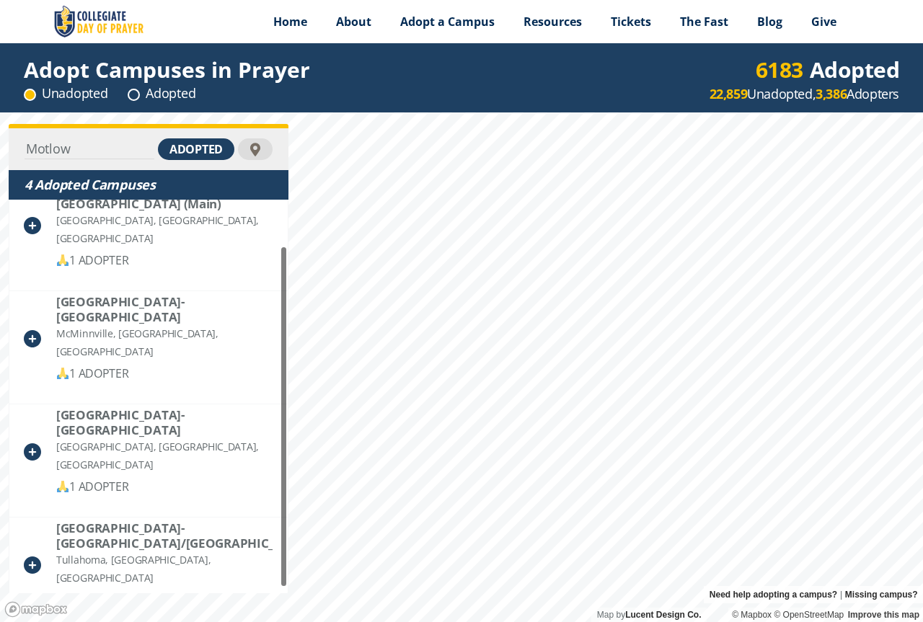
scroll to position [59, 0]
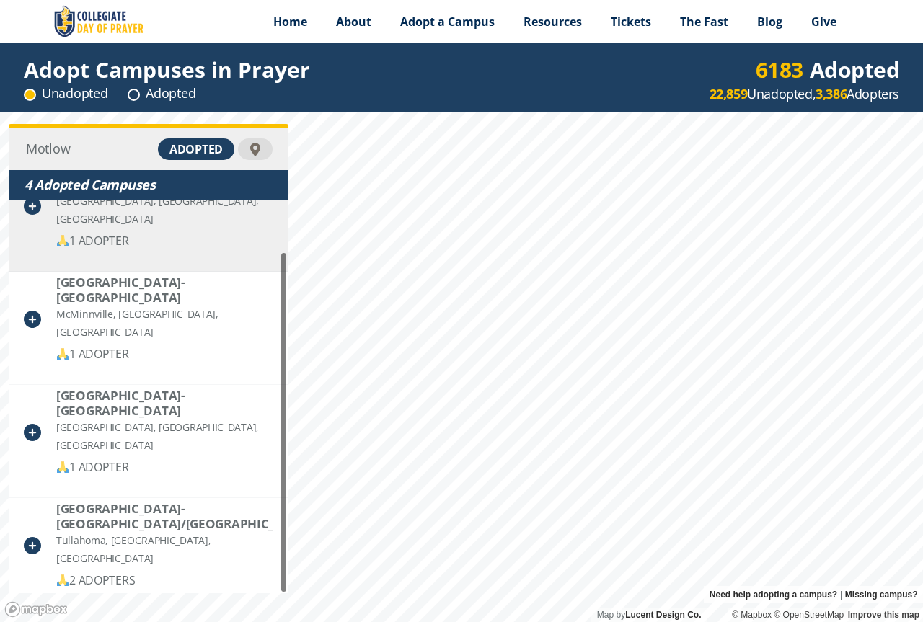
click at [76, 232] on div "1 ADOPTER" at bounding box center [164, 241] width 217 height 18
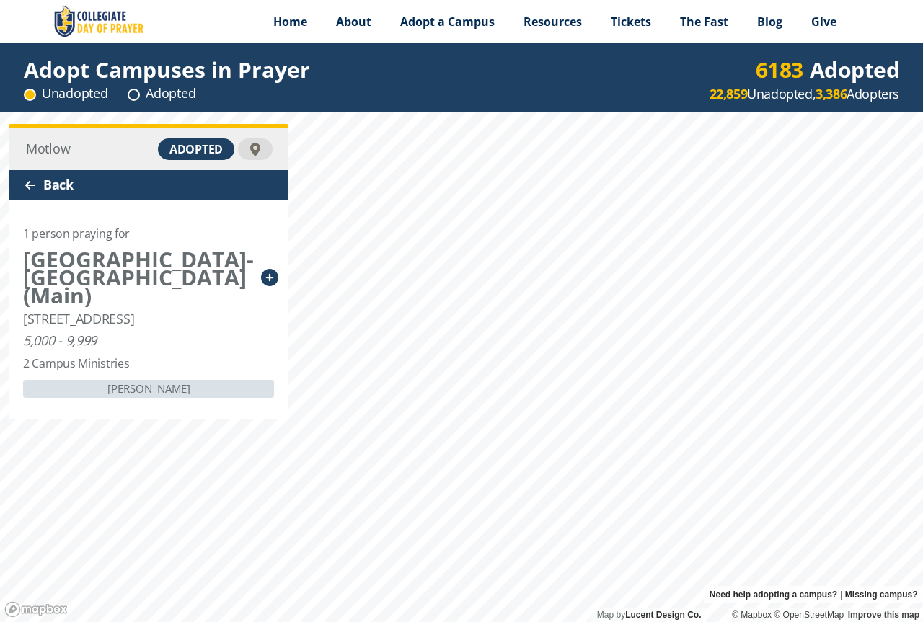
click at [34, 183] on div at bounding box center [31, 186] width 12 height 12
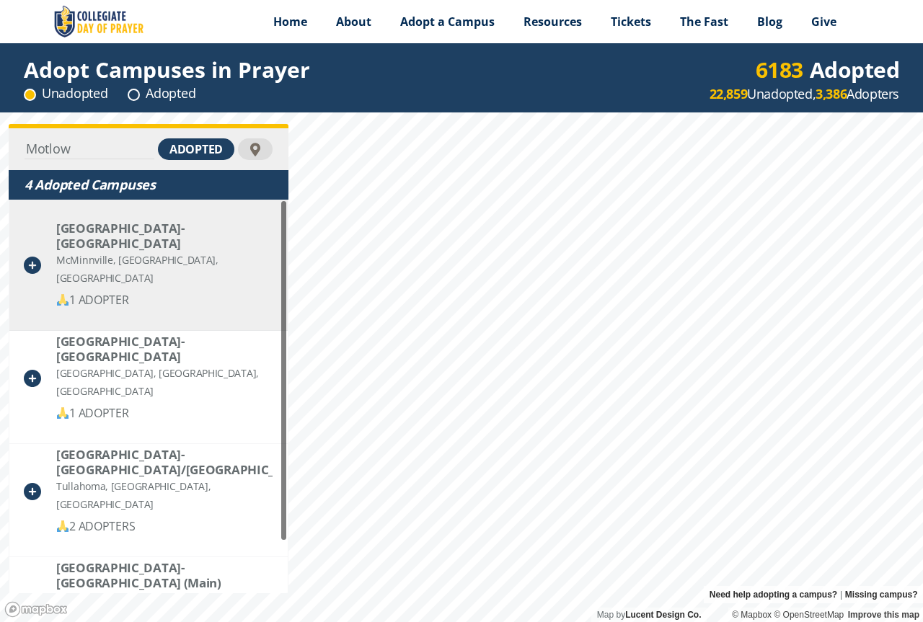
click at [33, 258] on icon at bounding box center [32, 265] width 17 height 17
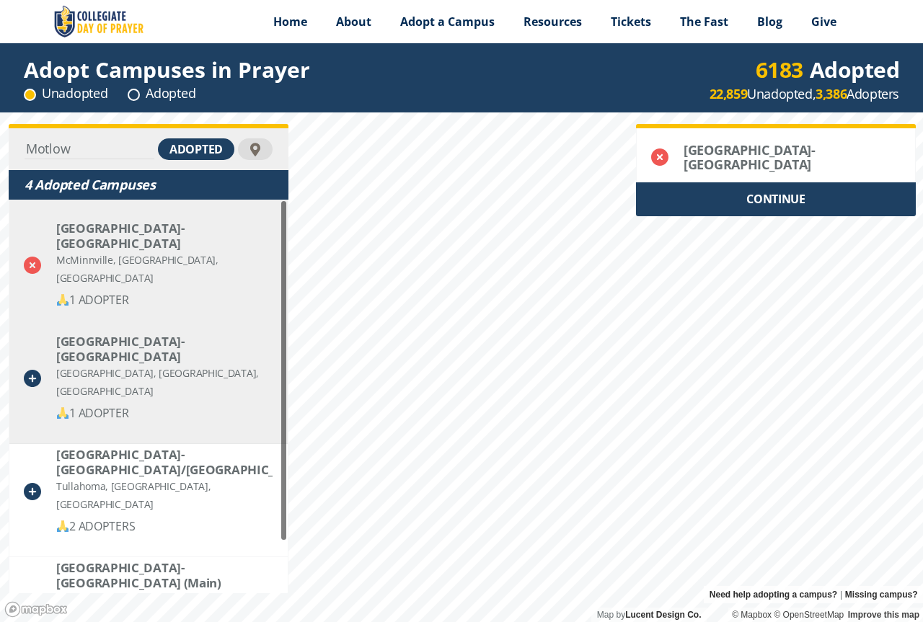
click at [37, 359] on div "[GEOGRAPHIC_DATA]- [GEOGRAPHIC_DATA] [GEOGRAPHIC_DATA], [GEOGRAPHIC_DATA], [GEO…" at bounding box center [148, 378] width 278 height 131
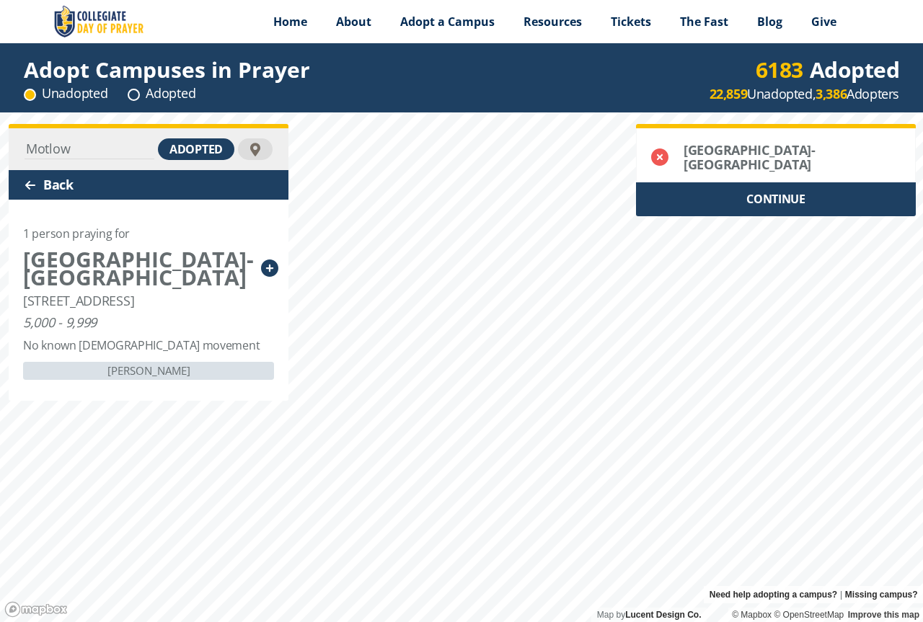
click at [268, 271] on icon at bounding box center [269, 268] width 17 height 17
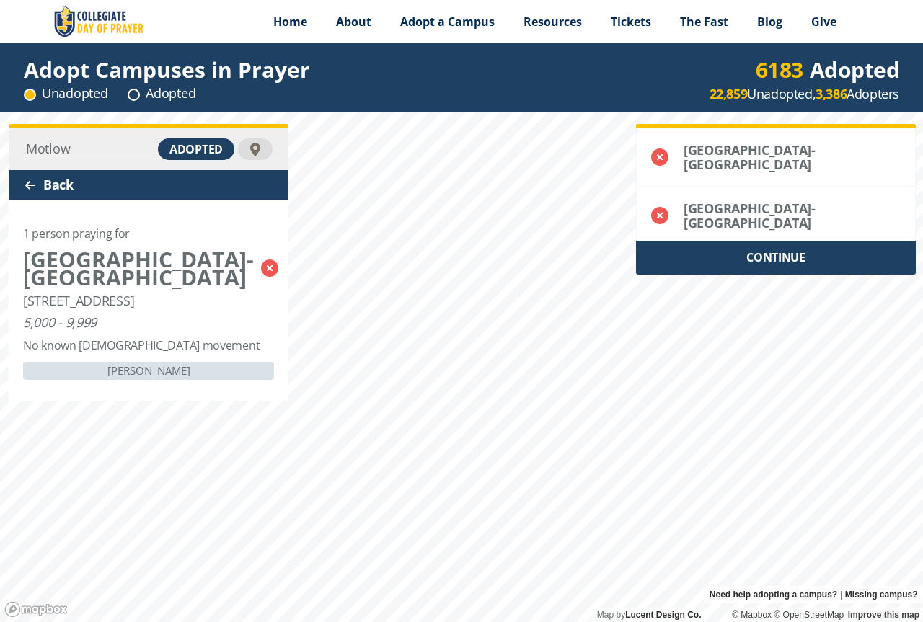
click at [27, 182] on div at bounding box center [31, 186] width 12 height 12
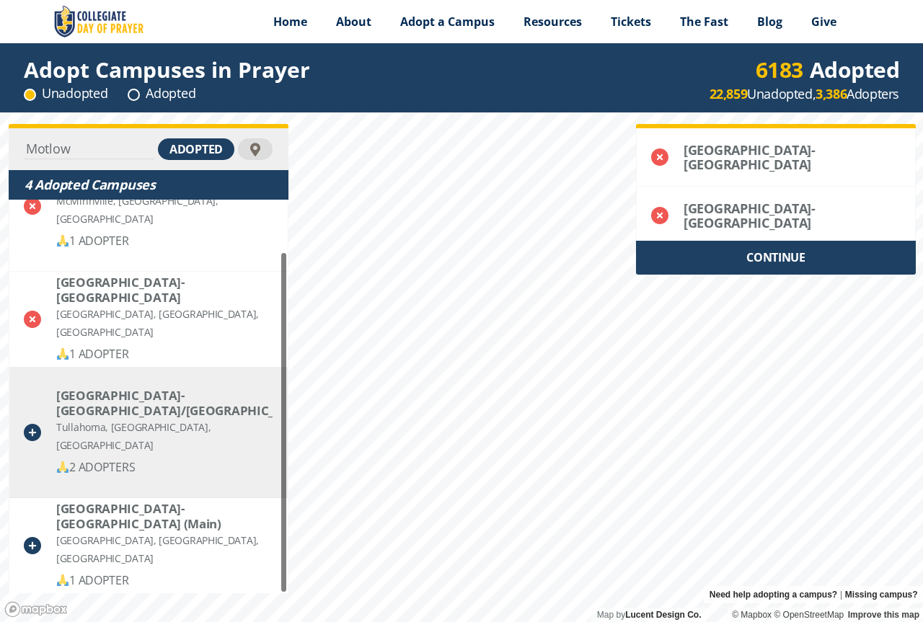
click at [30, 424] on icon at bounding box center [32, 432] width 17 height 17
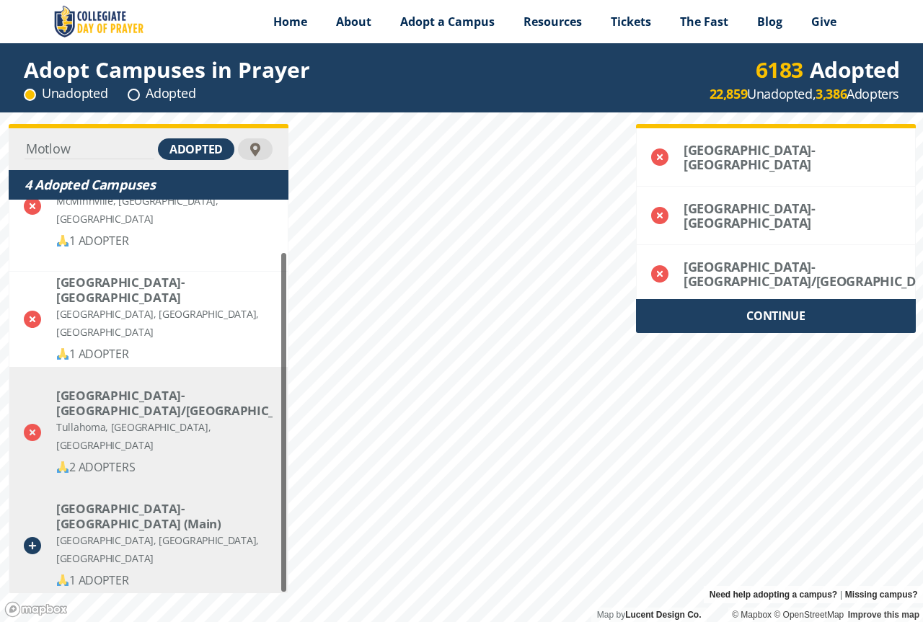
click at [31, 539] on icon at bounding box center [32, 545] width 17 height 17
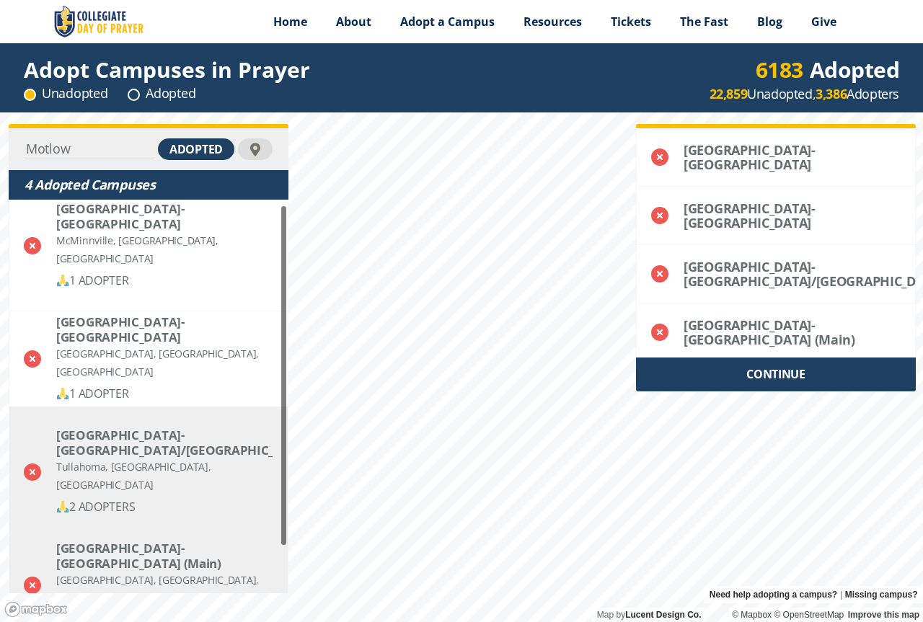
scroll to position [0, 0]
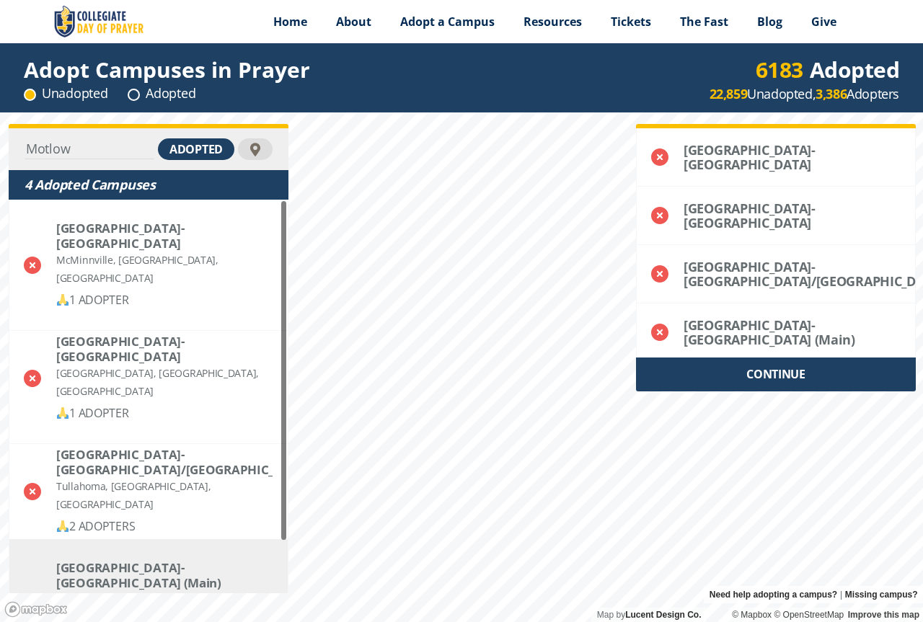
click at [818, 392] on div "CONTINUE" at bounding box center [776, 375] width 280 height 34
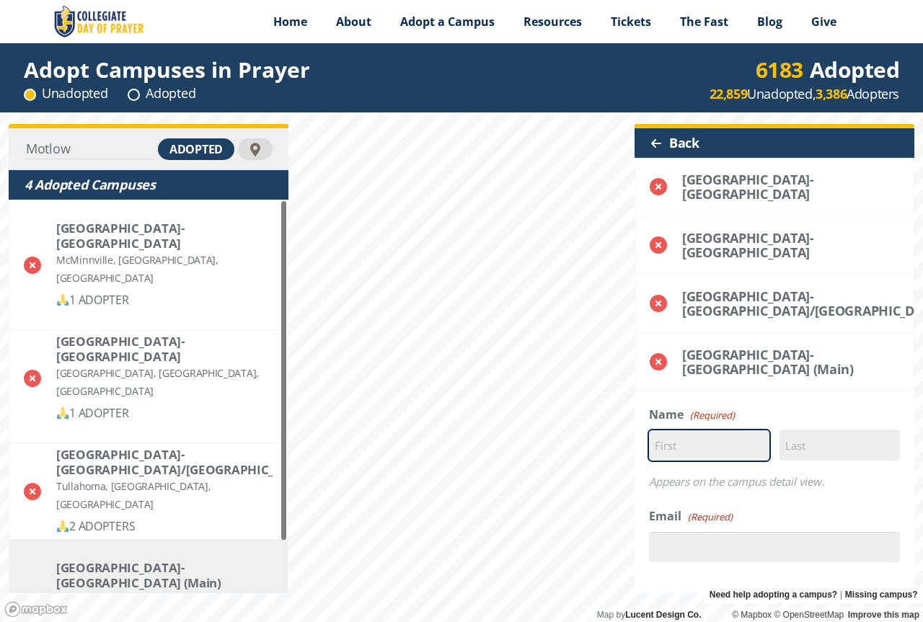
click at [710, 461] on input "First" at bounding box center [709, 446] width 120 height 30
type input "[PERSON_NAME]"
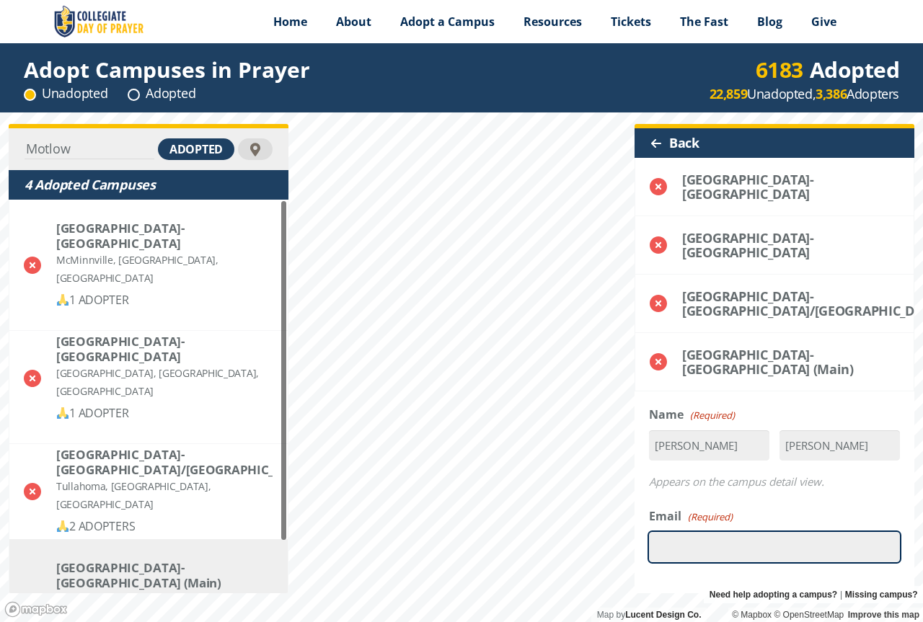
type input "[EMAIL_ADDRESS][DOMAIN_NAME]"
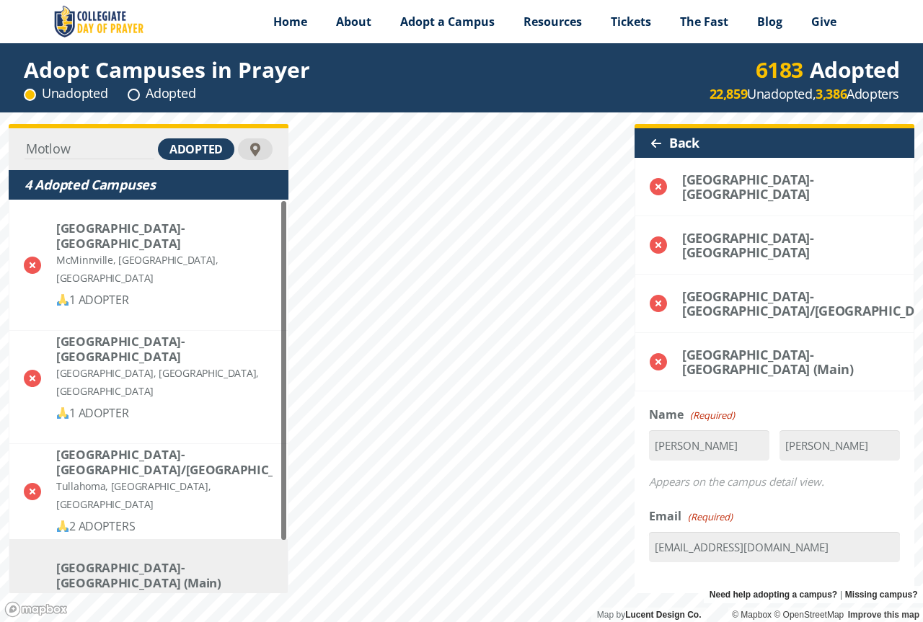
type input "19313120820"
select select "[GEOGRAPHIC_DATA]"
type input "37110"
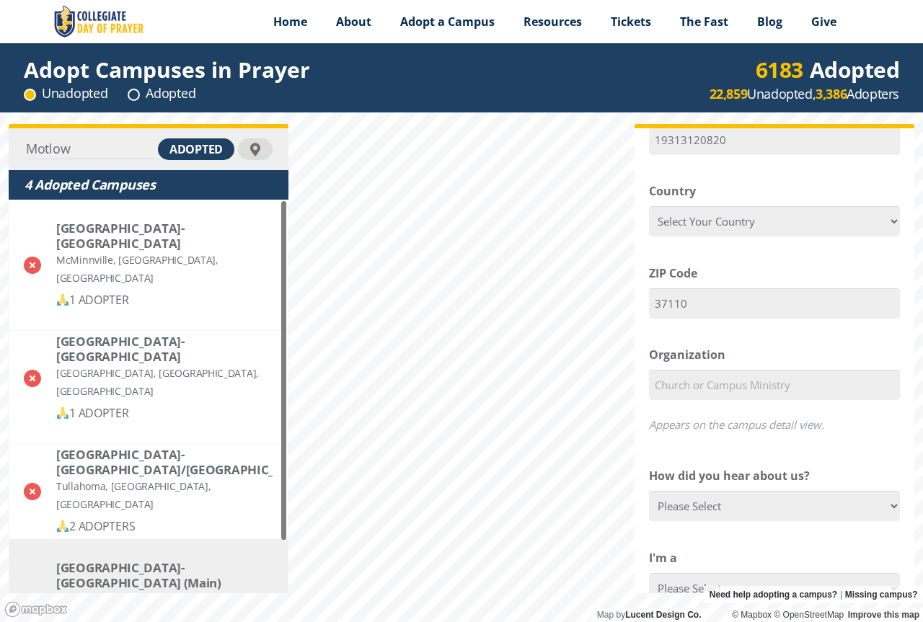
scroll to position [505, 0]
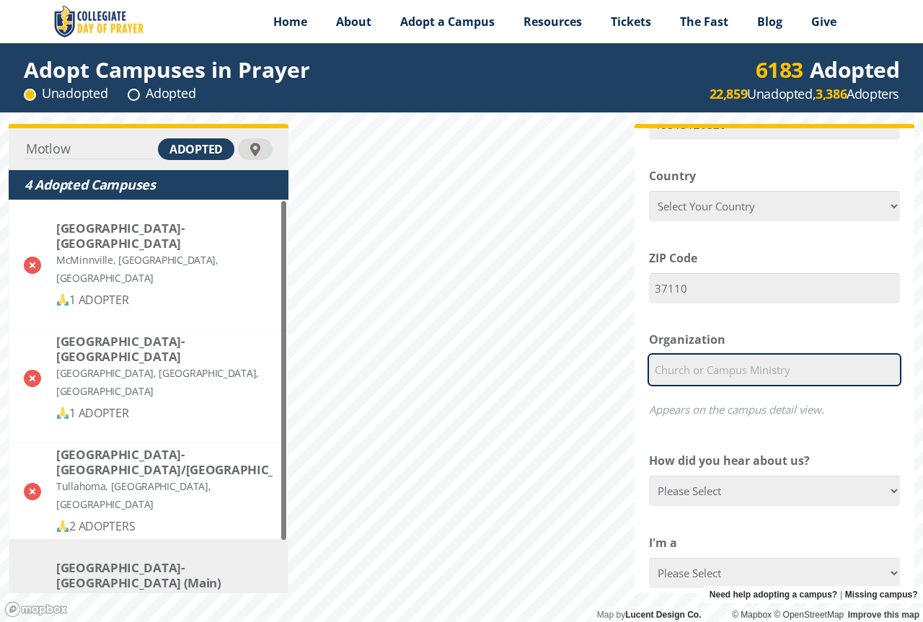
click at [710, 369] on input "Organization" at bounding box center [774, 370] width 251 height 30
type input "n/a"
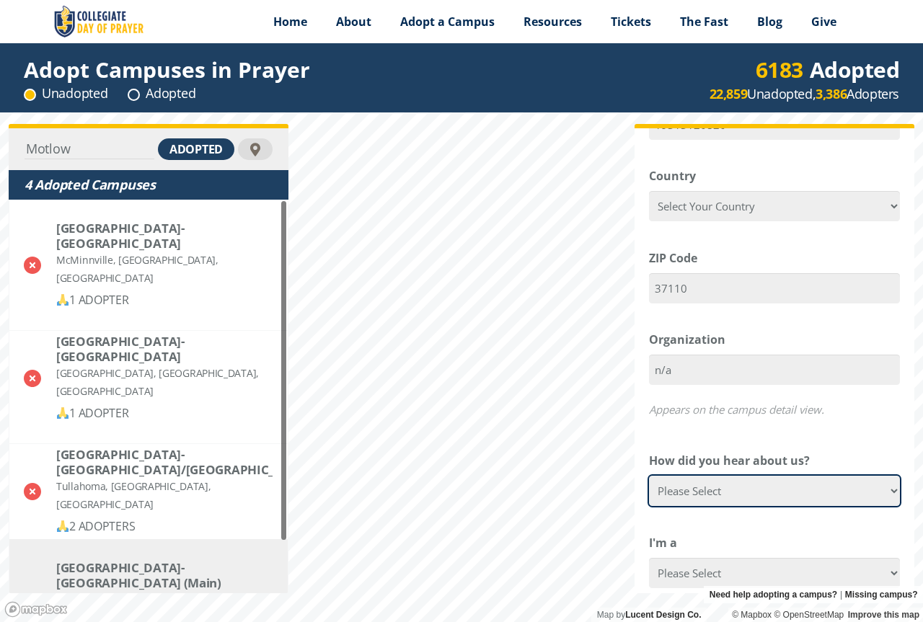
click at [803, 501] on select "Please Select Google Facebook Instagram X YouTube Email [DEMOGRAPHIC_DATA] Anno…" at bounding box center [774, 491] width 251 height 30
select select "Google"
click at [649, 489] on select "Please Select Google Facebook Instagram X YouTube Email [DEMOGRAPHIC_DATA] Anno…" at bounding box center [774, 491] width 251 height 30
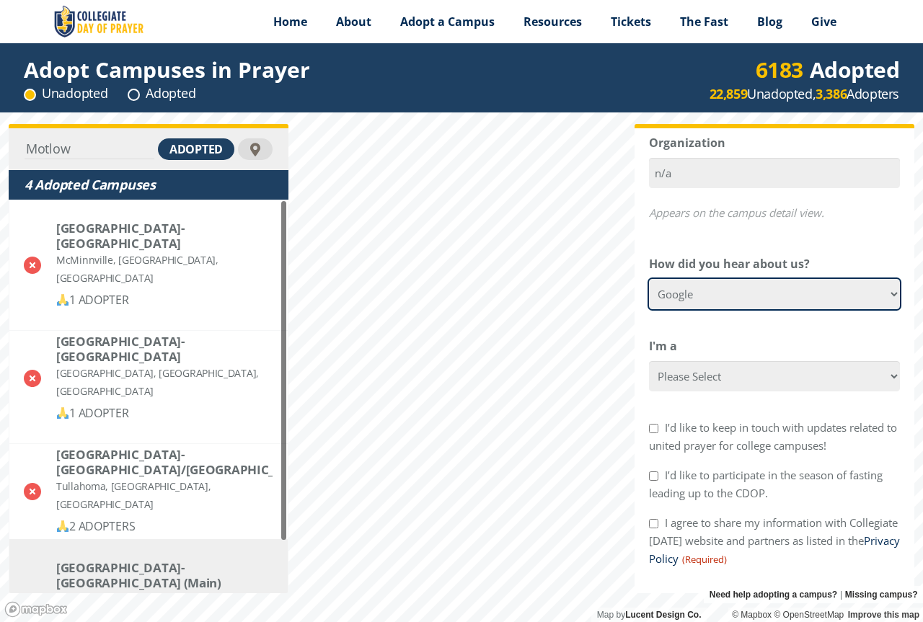
scroll to position [721, 0]
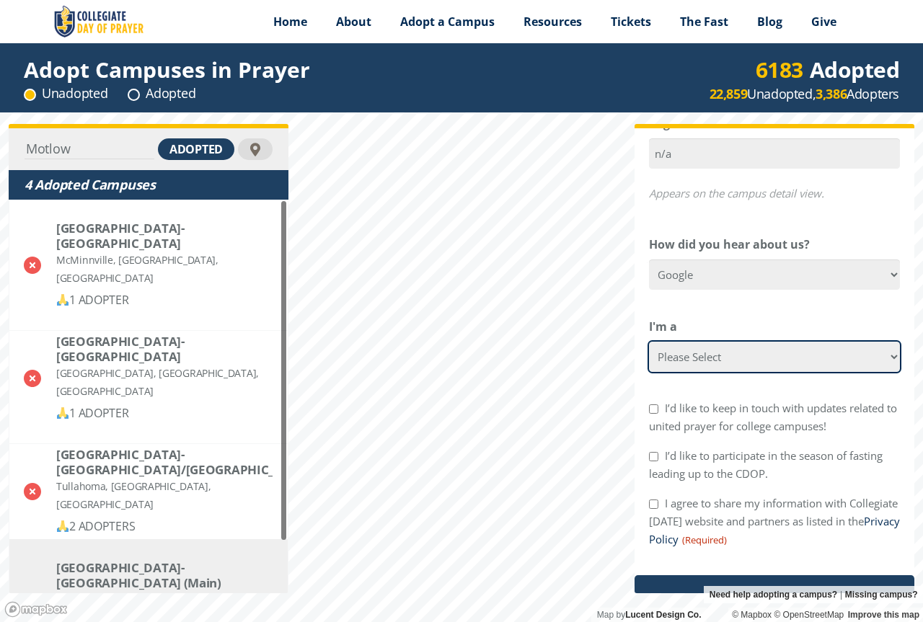
click at [741, 369] on select "Please Select College Student Campus Minister Faculty Member [DEMOGRAPHIC_DATA]…" at bounding box center [774, 357] width 251 height 30
select select "[DEMOGRAPHIC_DATA] Member"
click at [649, 354] on select "Please Select College Student Campus Minister Faculty Member [DEMOGRAPHIC_DATA]…" at bounding box center [774, 357] width 251 height 30
click at [653, 414] on input "I’d like to keep in touch with updates related to united prayer for college cam…" at bounding box center [653, 409] width 9 height 9
checkbox input "true"
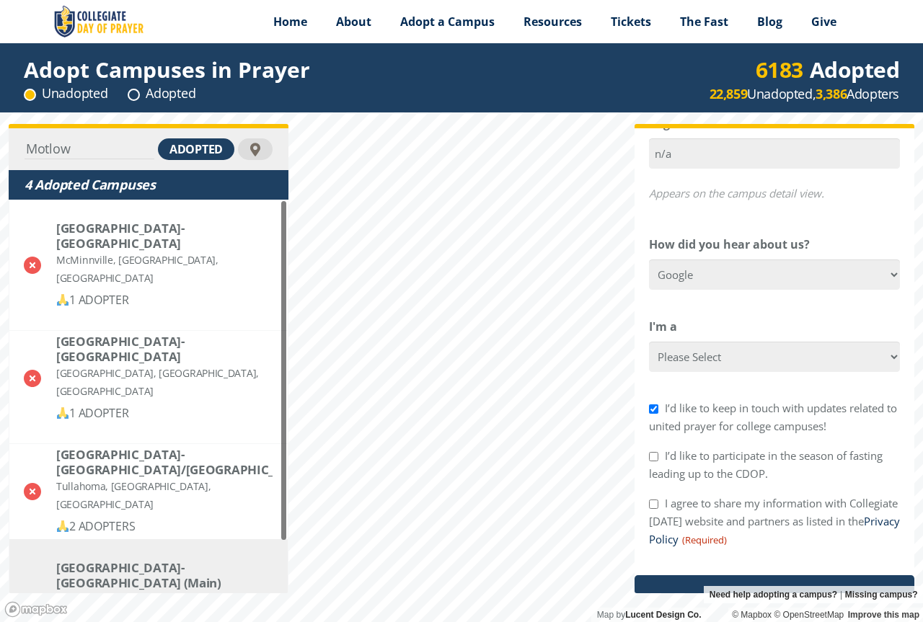
click at [650, 509] on input "I agree to share my information with Collegiate [DATE] website and partners as …" at bounding box center [653, 504] width 9 height 9
checkbox input "true"
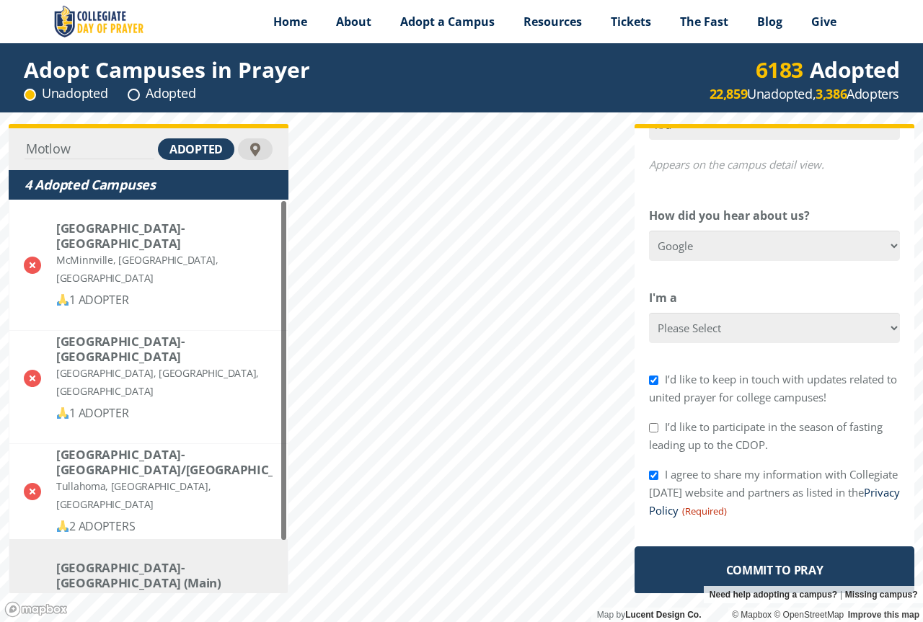
scroll to position [764, 0]
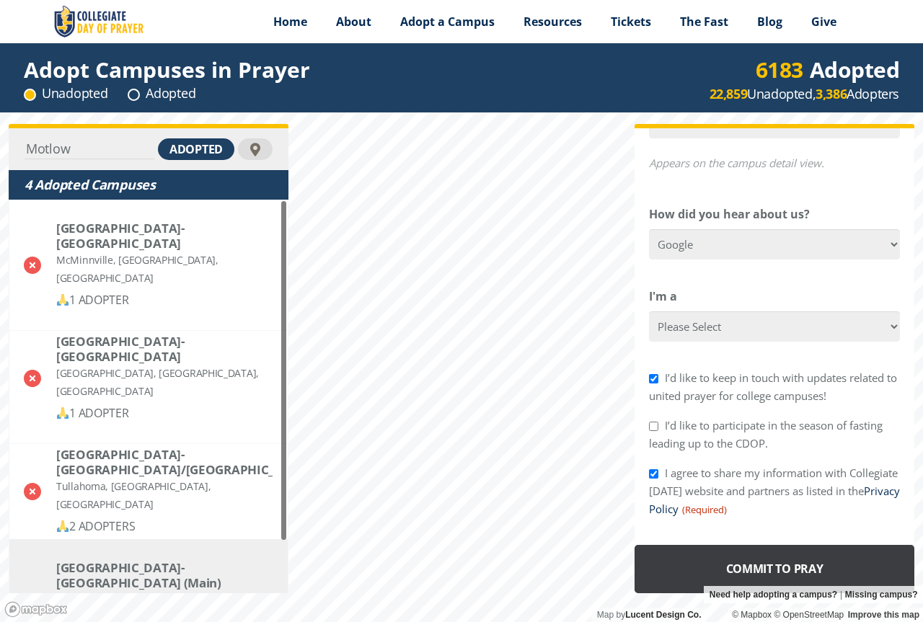
click at [762, 564] on input "Commit to Pray" at bounding box center [775, 569] width 280 height 48
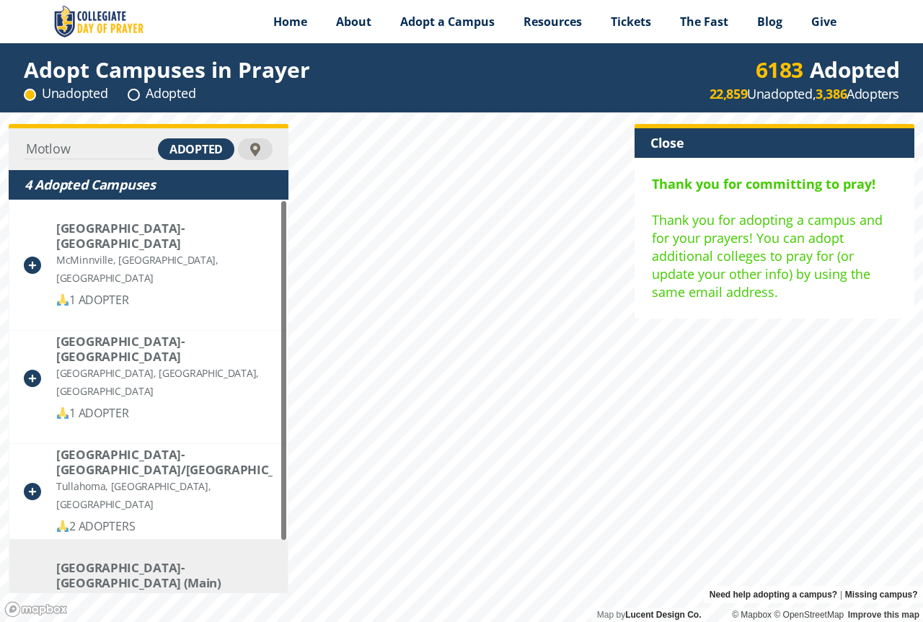
scroll to position [0, 0]
